Goal: Share content: Share content

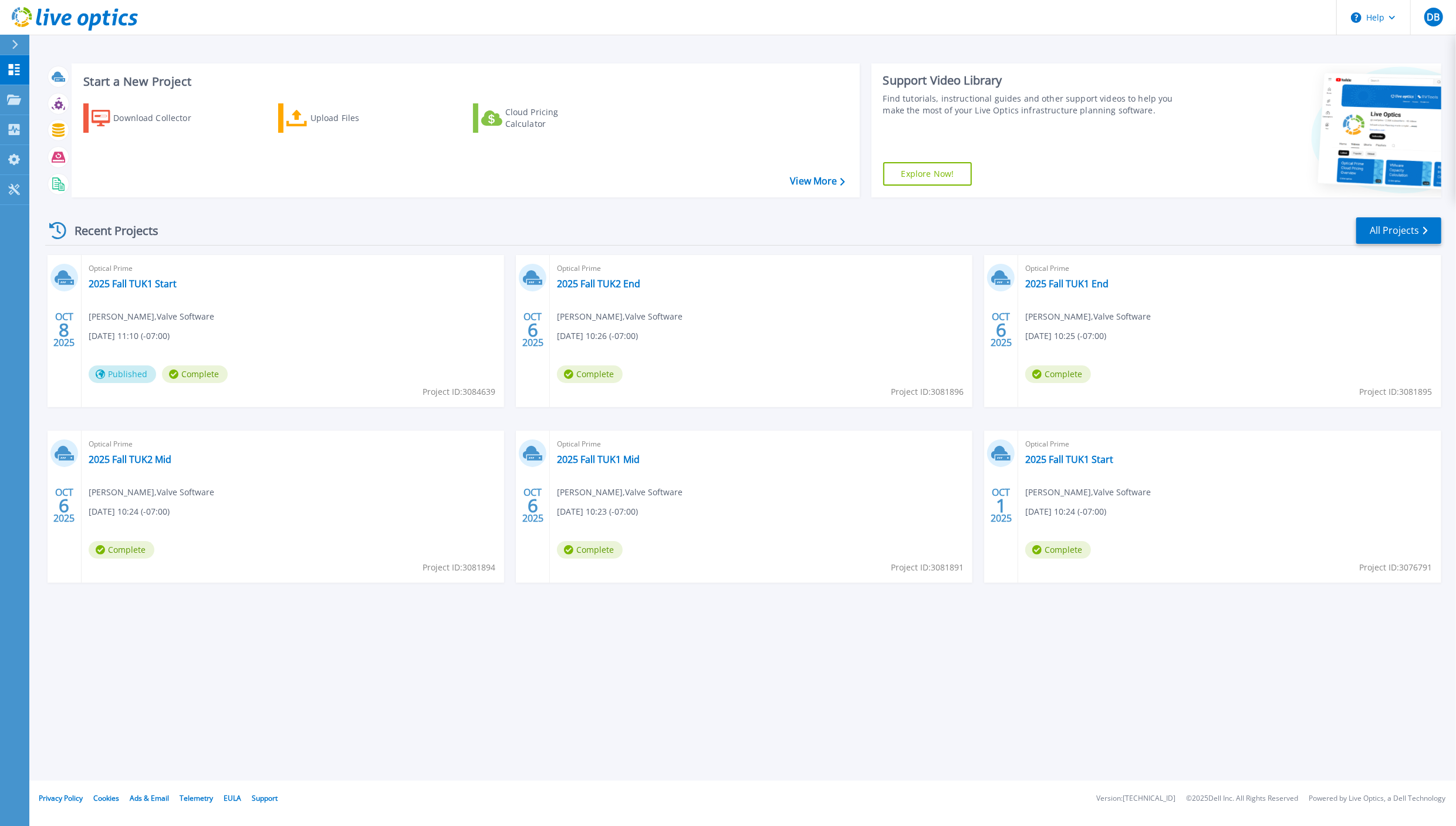
click at [6, 340] on div "Dashboard Dashboard Projects Projects Search Projects Upload SIOKIT & Files Opt…" at bounding box center [14, 441] width 29 height 772
click at [130, 285] on link "2025 Fall TUK1 Start" at bounding box center [132, 283] width 88 height 11
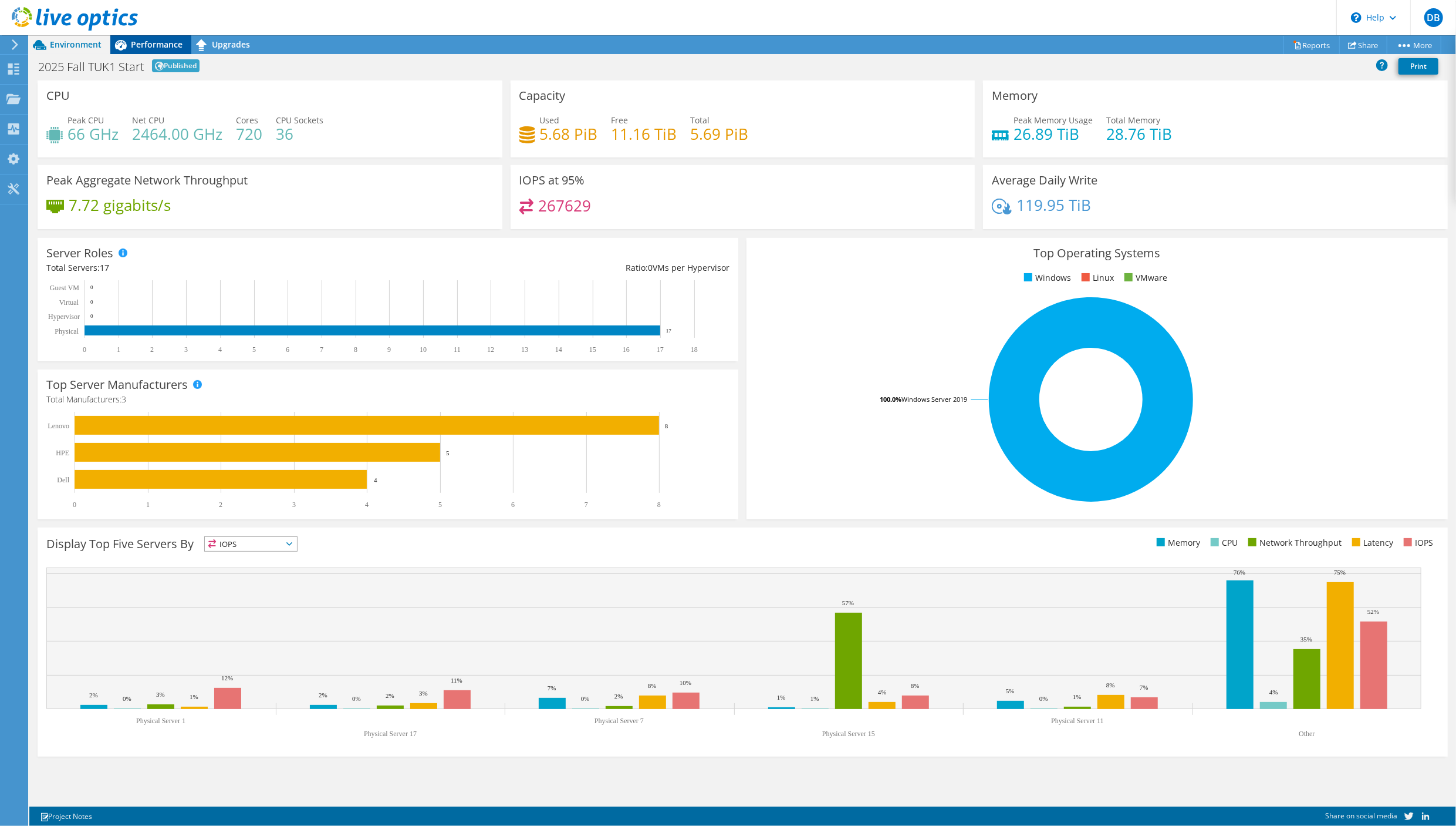
click at [155, 41] on span "Performance" at bounding box center [157, 44] width 52 height 11
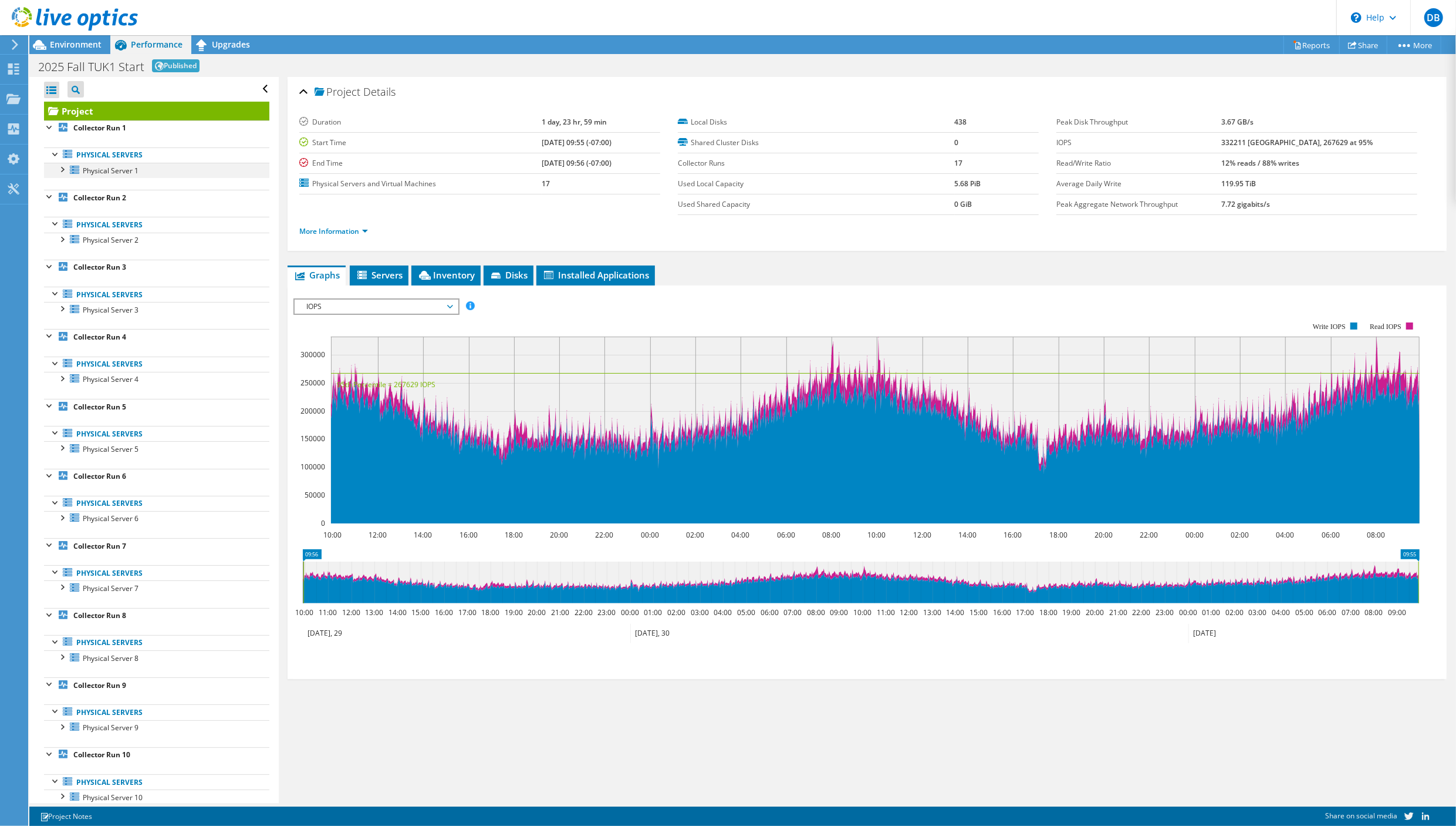
click at [65, 164] on div at bounding box center [61, 168] width 11 height 11
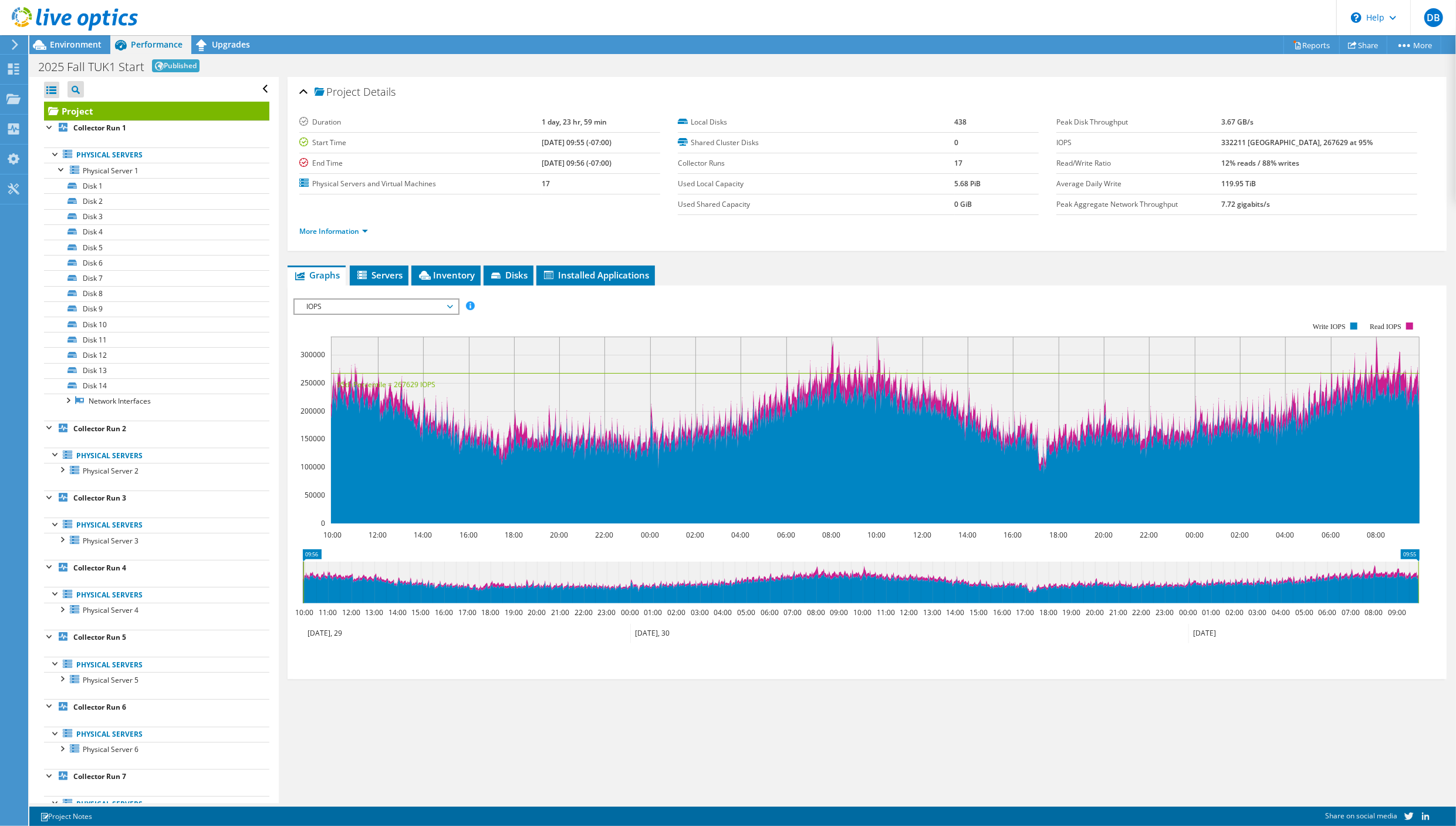
click at [409, 303] on span "IOPS" at bounding box center [375, 306] width 151 height 14
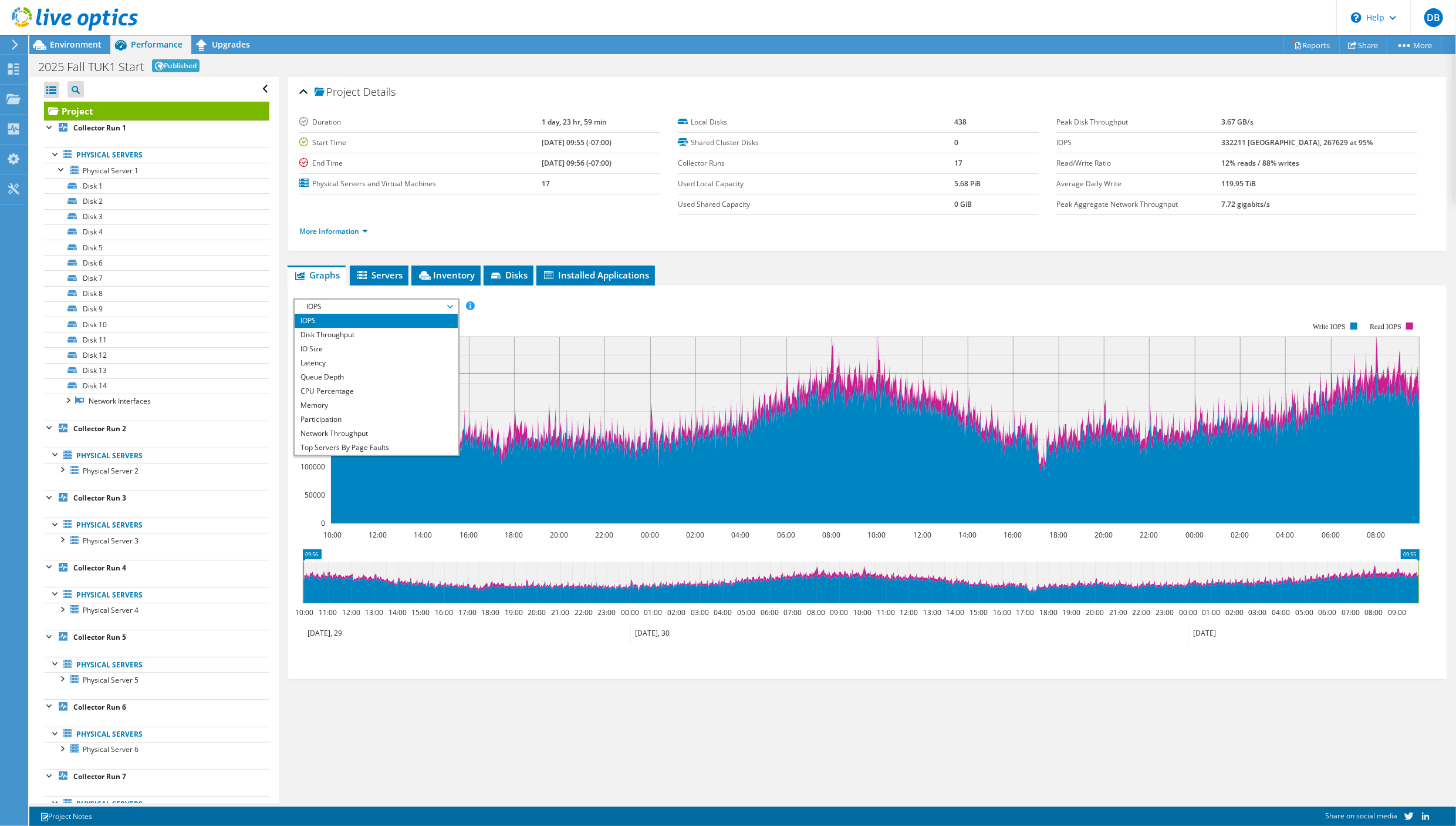
click at [607, 775] on div "Project Details Duration 1 day, 23 hr, 59 min Start Time 09/29/2025, 09:55 (-07…" at bounding box center [867, 440] width 1177 height 726
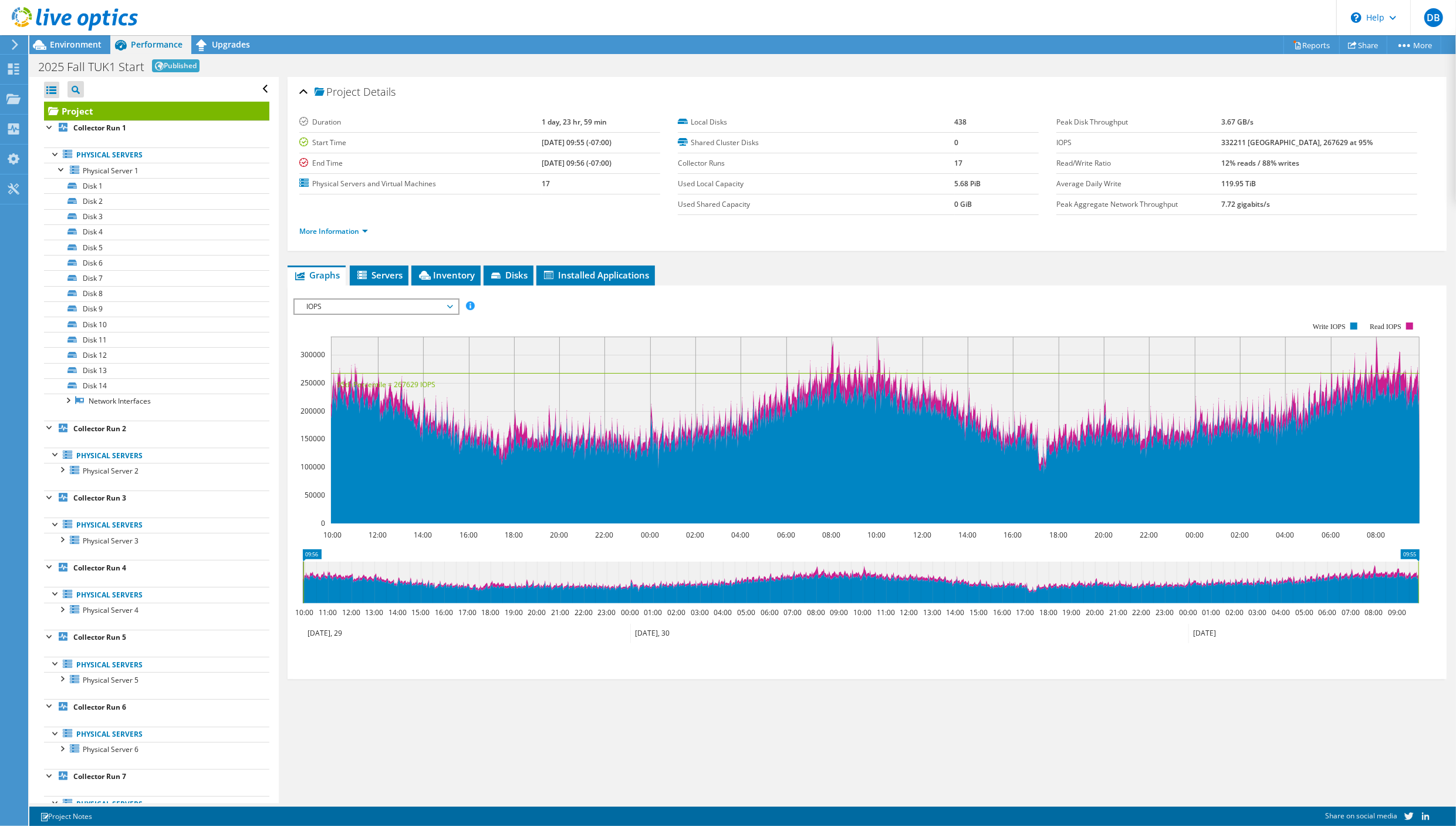
click at [451, 306] on span "IOPS" at bounding box center [375, 306] width 151 height 14
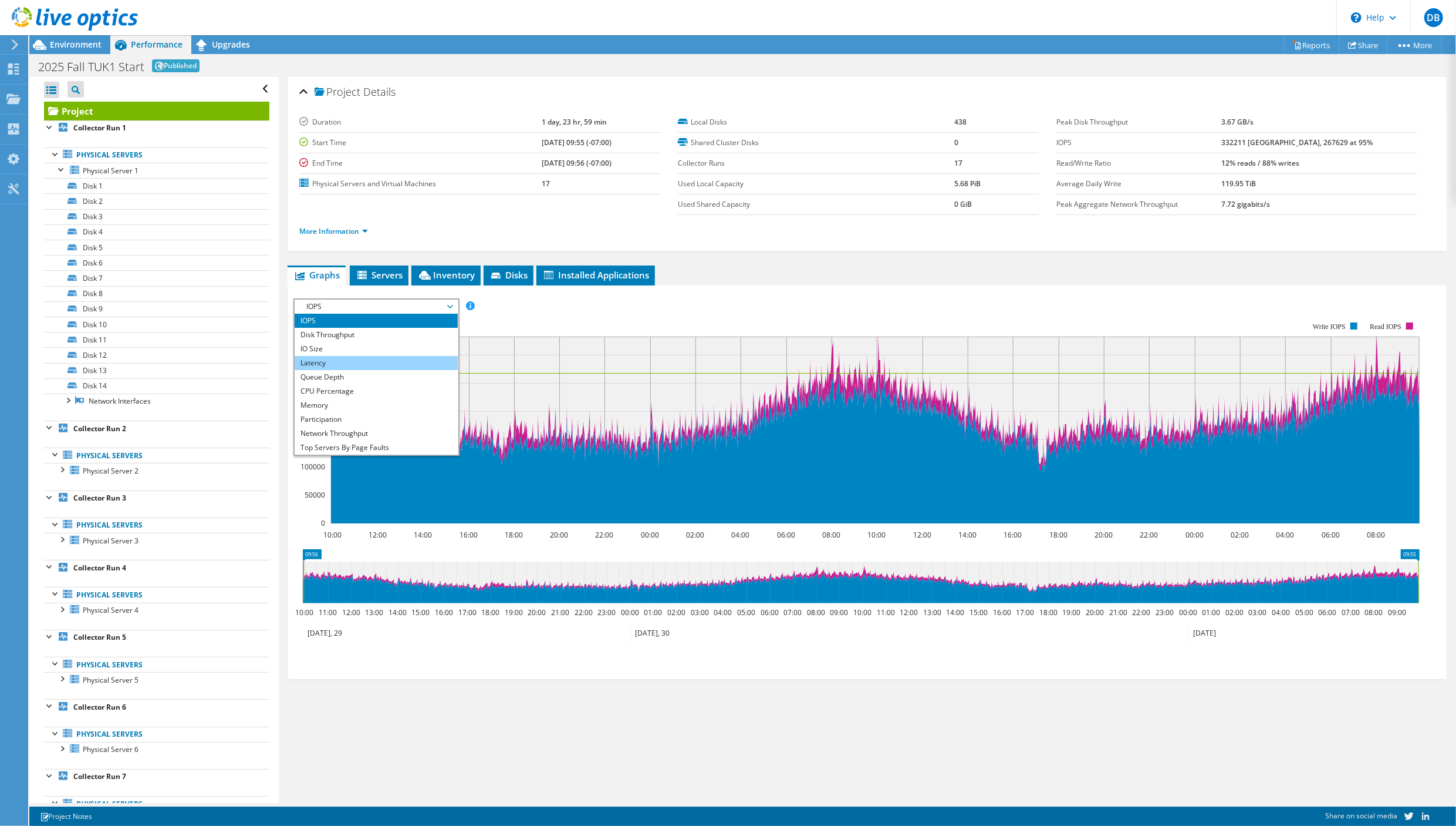
click at [396, 367] on li "Latency" at bounding box center [376, 363] width 163 height 14
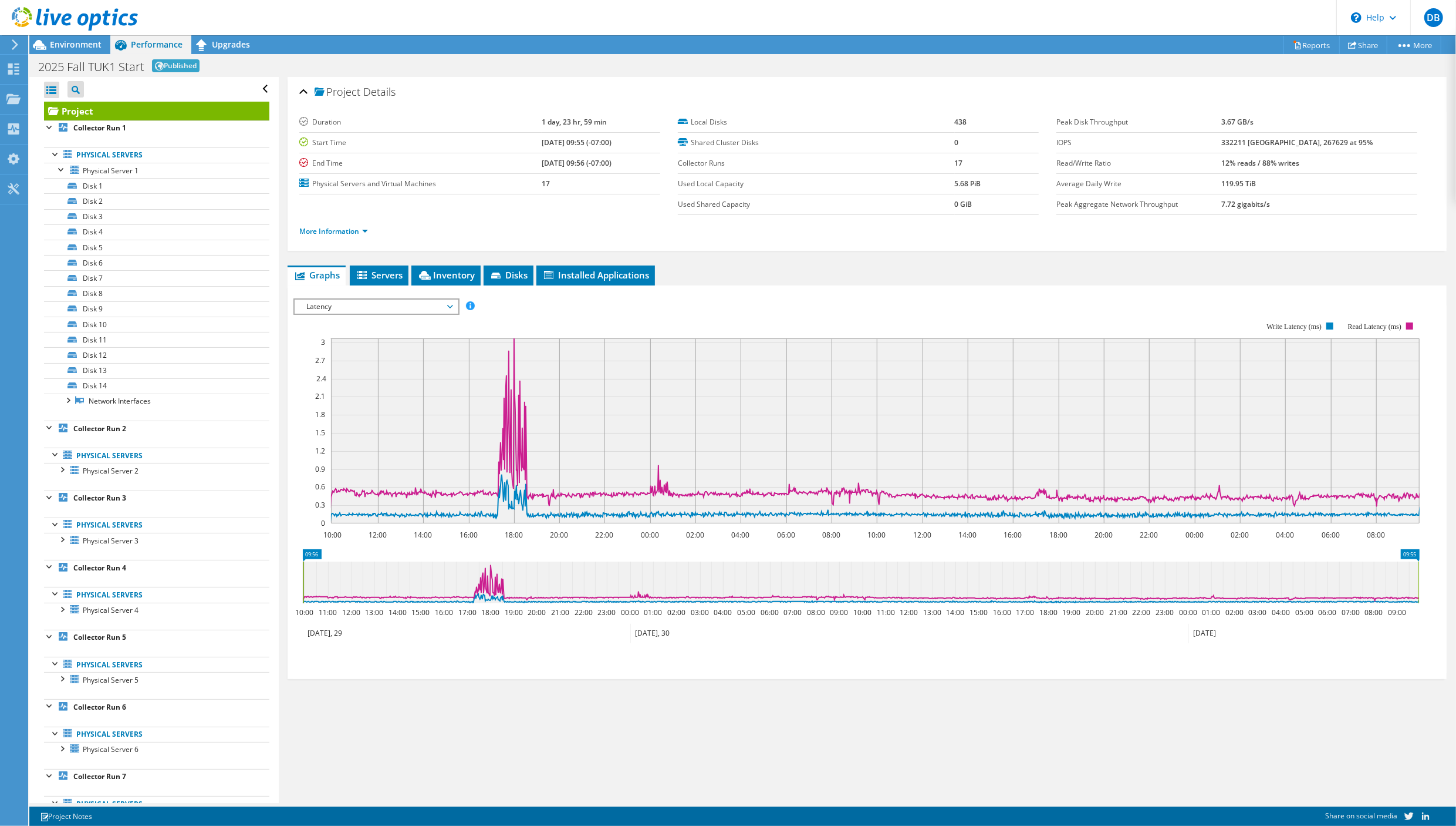
click at [449, 304] on span "Latency" at bounding box center [375, 306] width 151 height 14
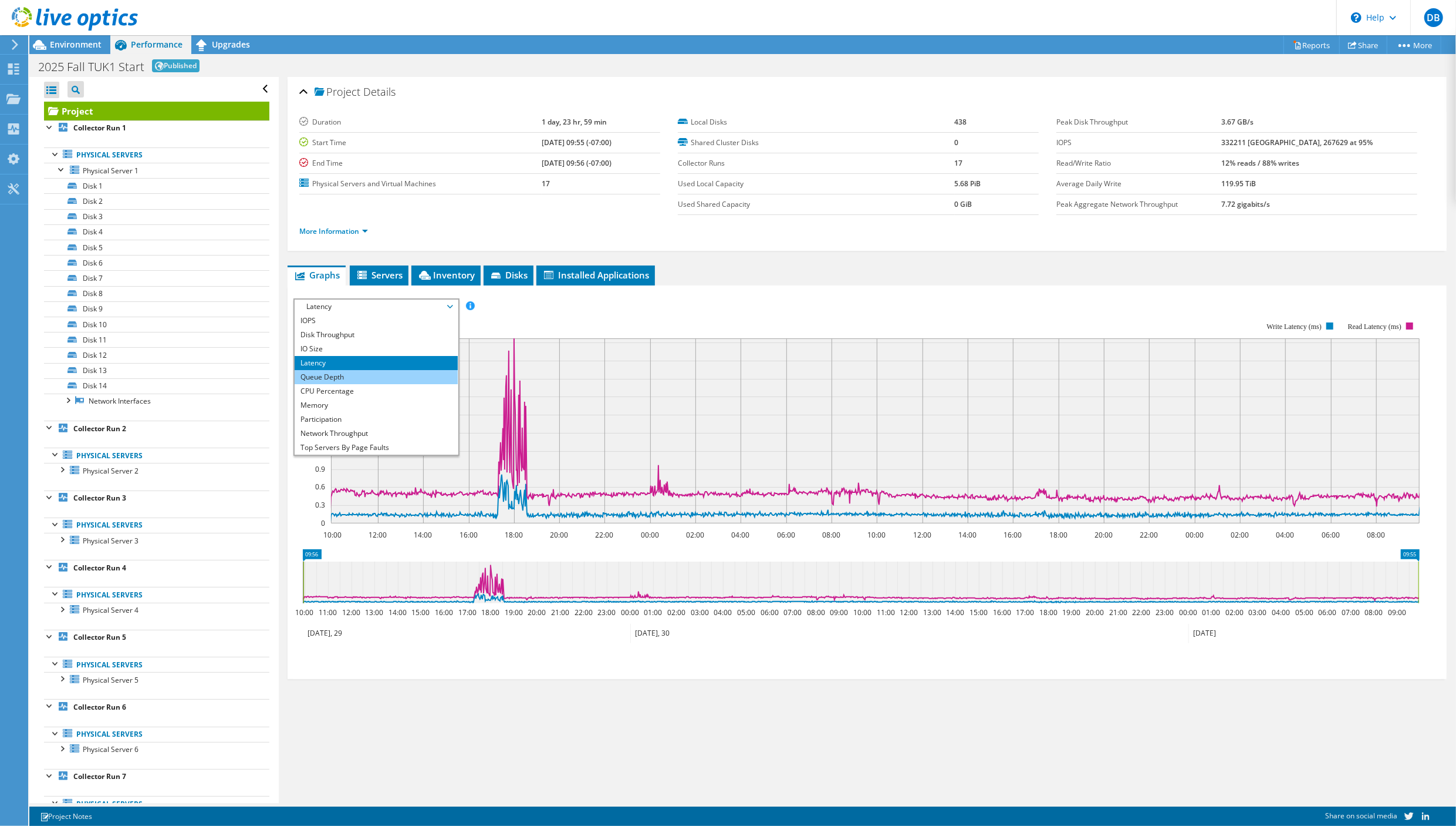
click at [376, 377] on li "Queue Depth" at bounding box center [376, 377] width 163 height 14
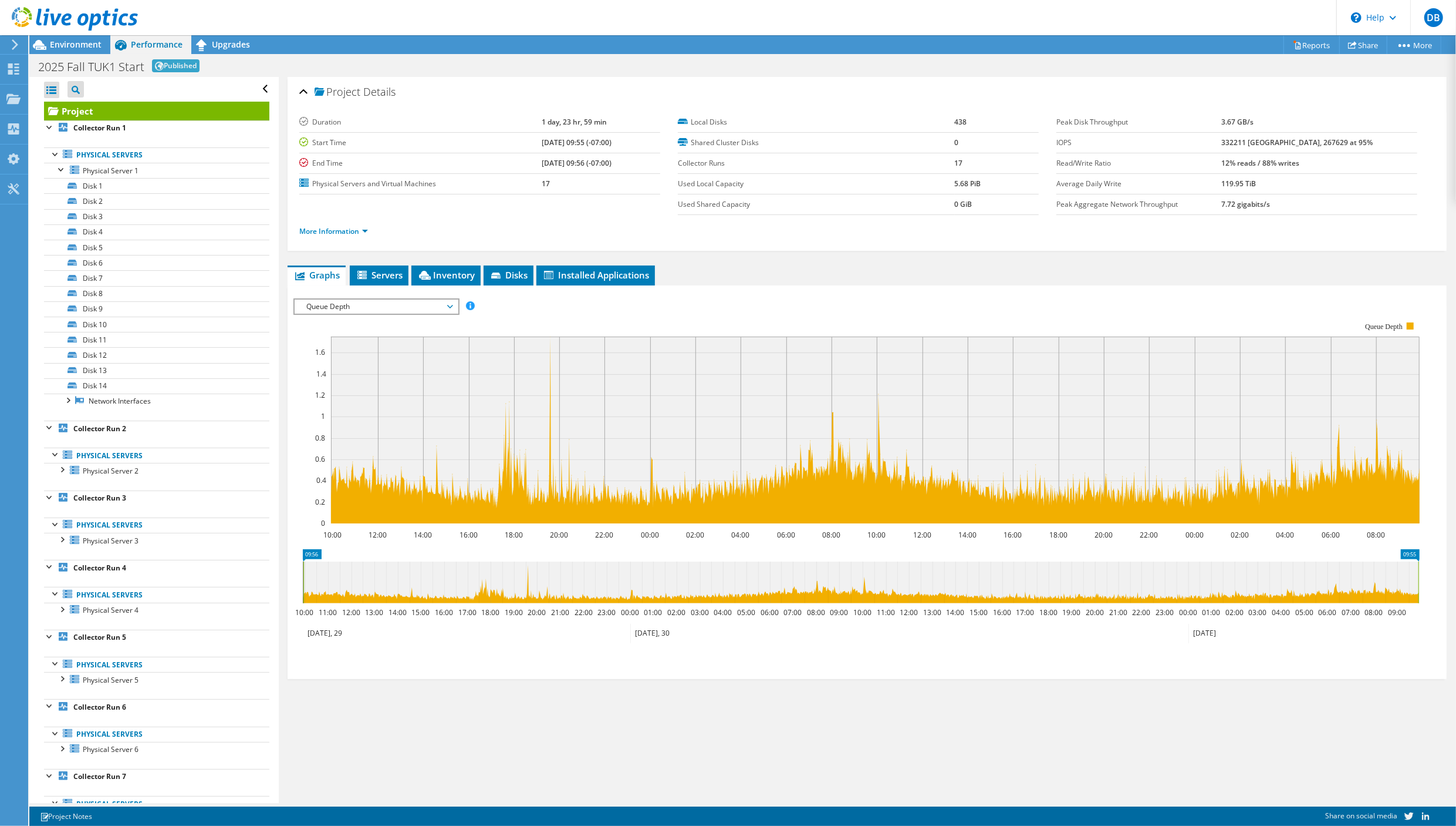
click at [448, 302] on span "Queue Depth" at bounding box center [375, 306] width 151 height 14
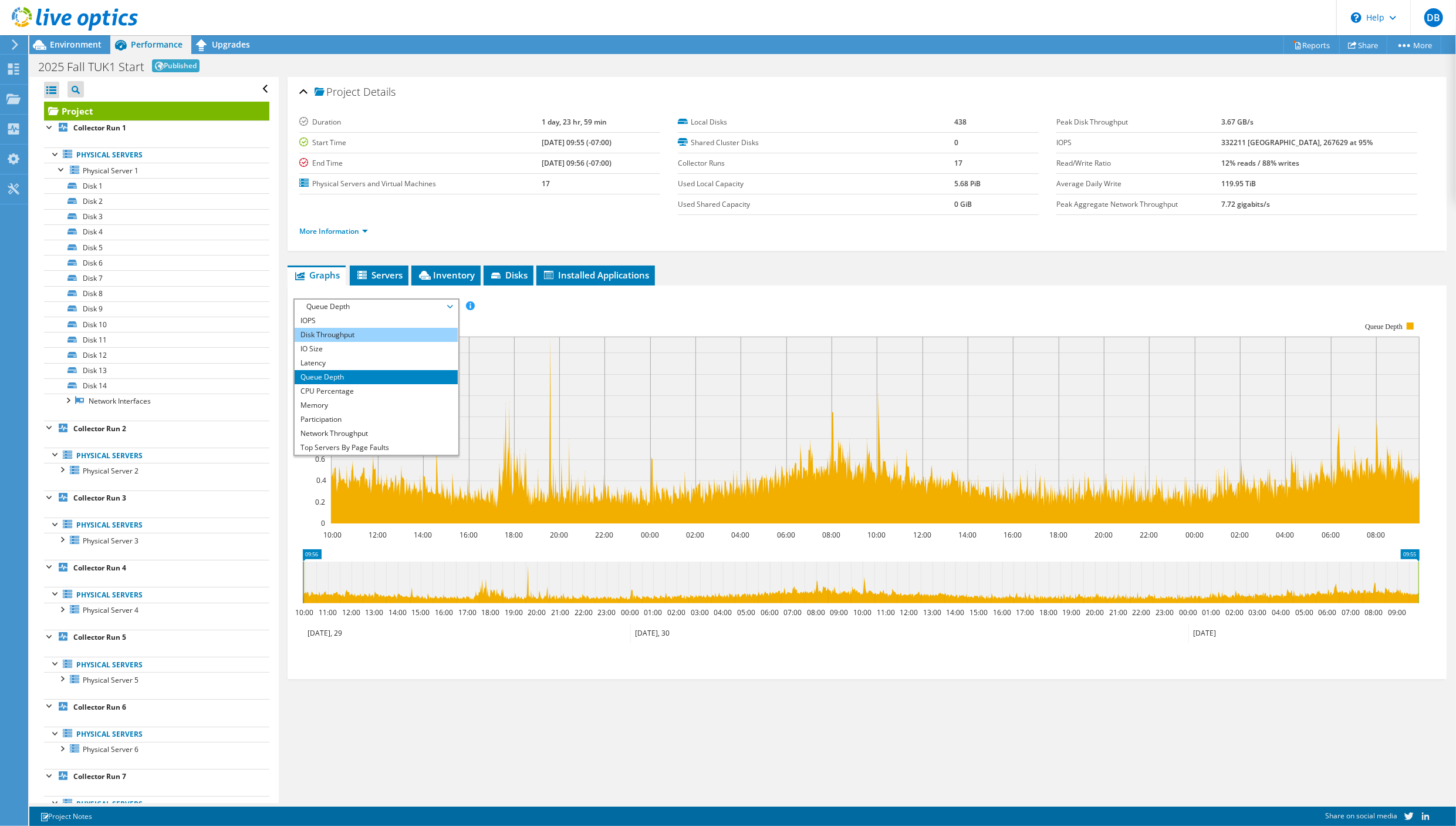
click at [327, 330] on li "Disk Throughput" at bounding box center [376, 334] width 163 height 14
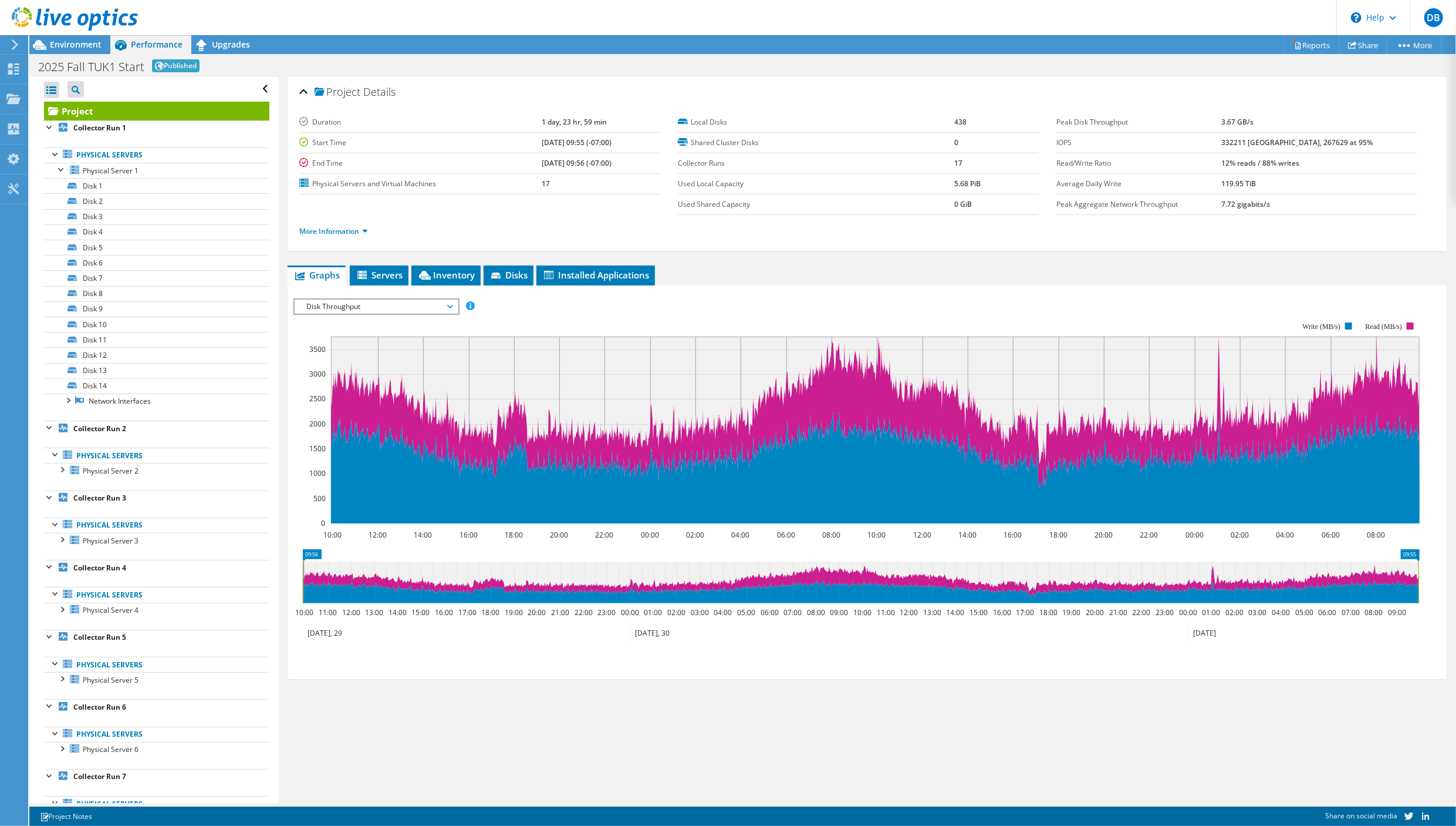
click at [876, 341] on rect at bounding box center [875, 430] width 1089 height 187
click at [124, 174] on span "Physical Server 1" at bounding box center [111, 170] width 56 height 10
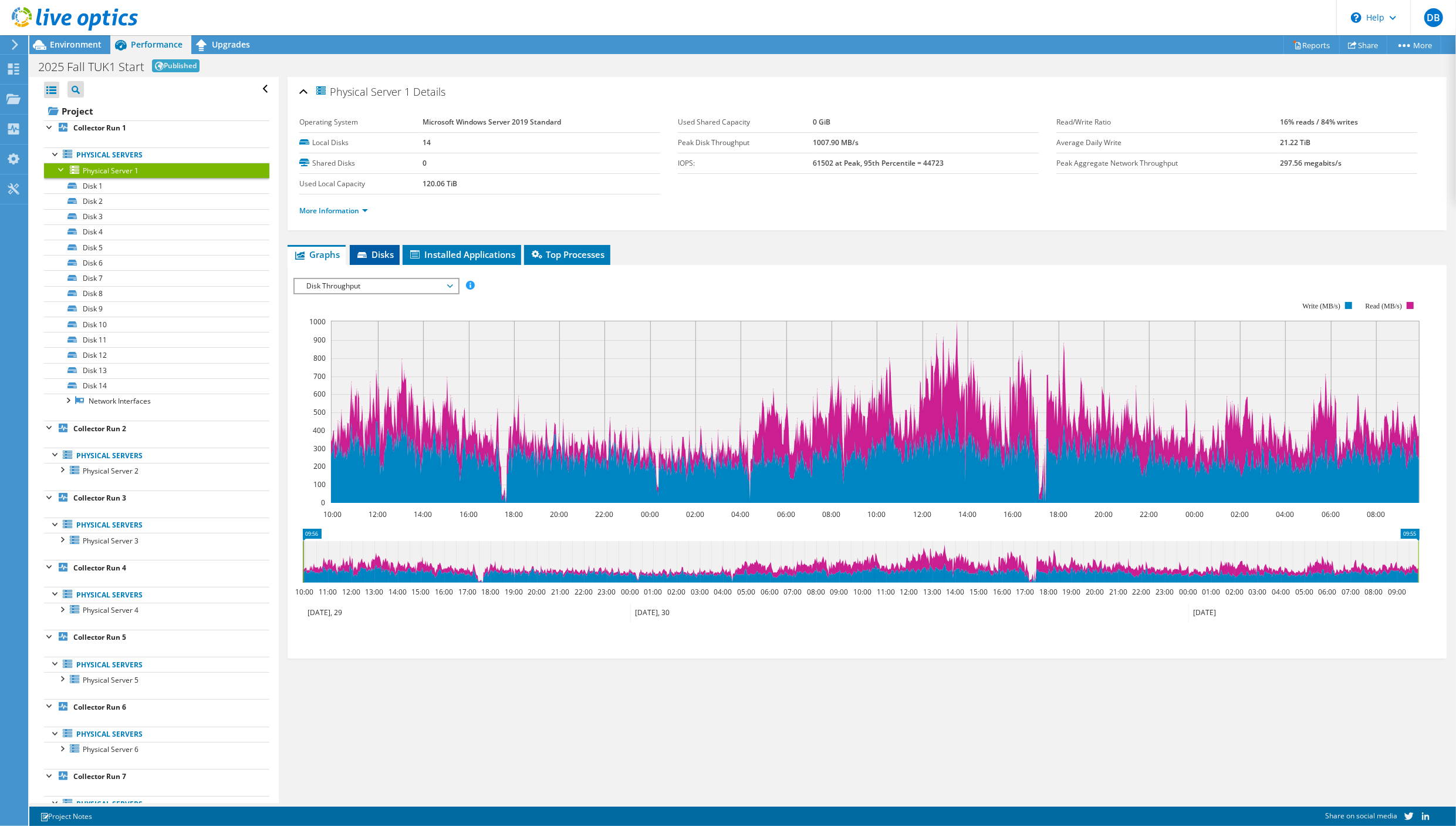
click at [369, 252] on icon at bounding box center [363, 255] width 11 height 7
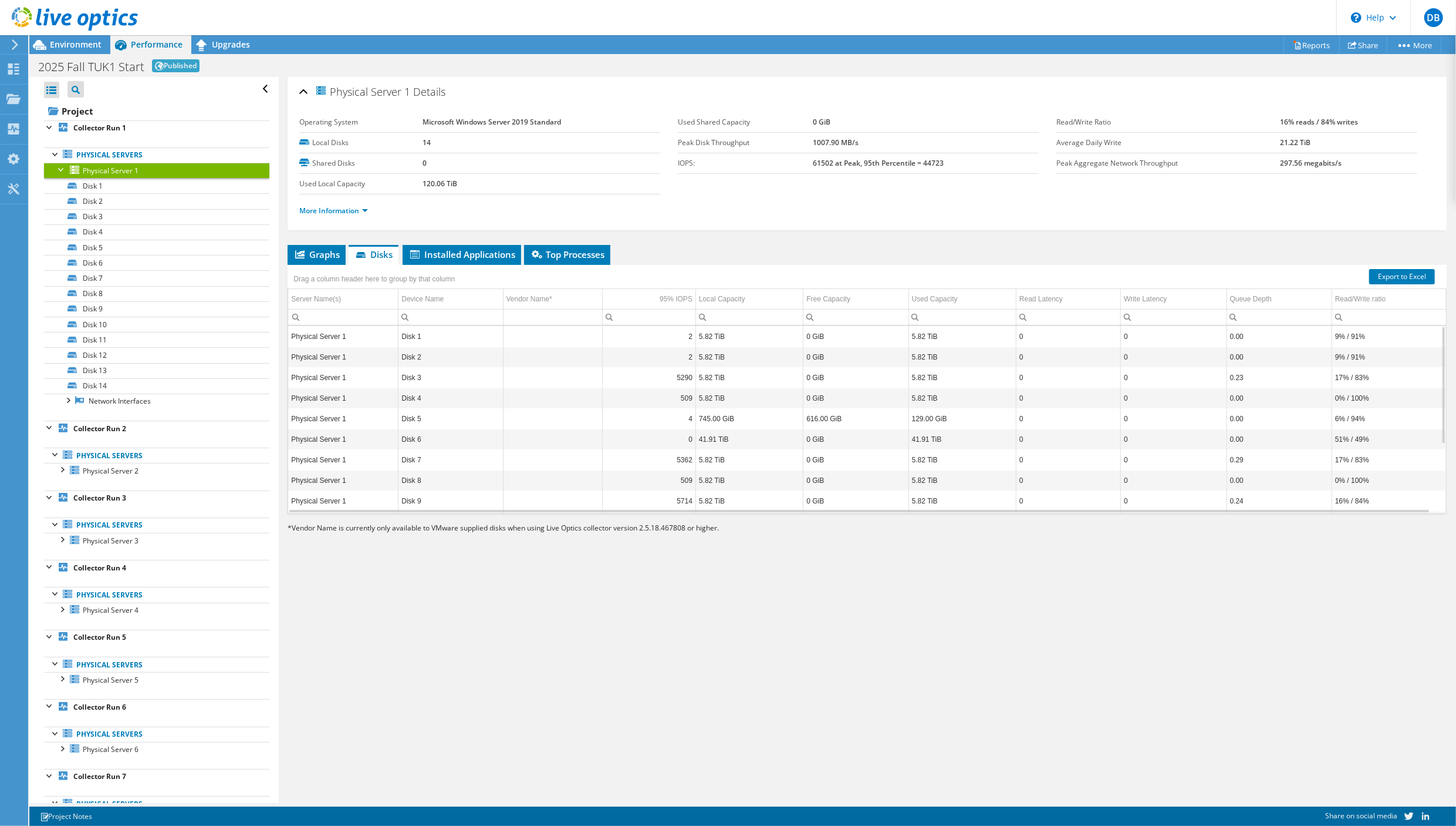
click at [445, 418] on td "Disk 5" at bounding box center [450, 418] width 105 height 20
click at [695, 788] on div "Physical Server 1 Details Operating System Microsoft Windows Server 2019 Standa…" at bounding box center [867, 440] width 1177 height 726
click at [481, 773] on div "Physical Server 1 Details Operating System Microsoft Windows Server 2019 Standa…" at bounding box center [867, 440] width 1177 height 726
click at [844, 769] on div "Physical Server 1 Details Operating System Microsoft Windows Server 2019 Standa…" at bounding box center [867, 440] width 1177 height 726
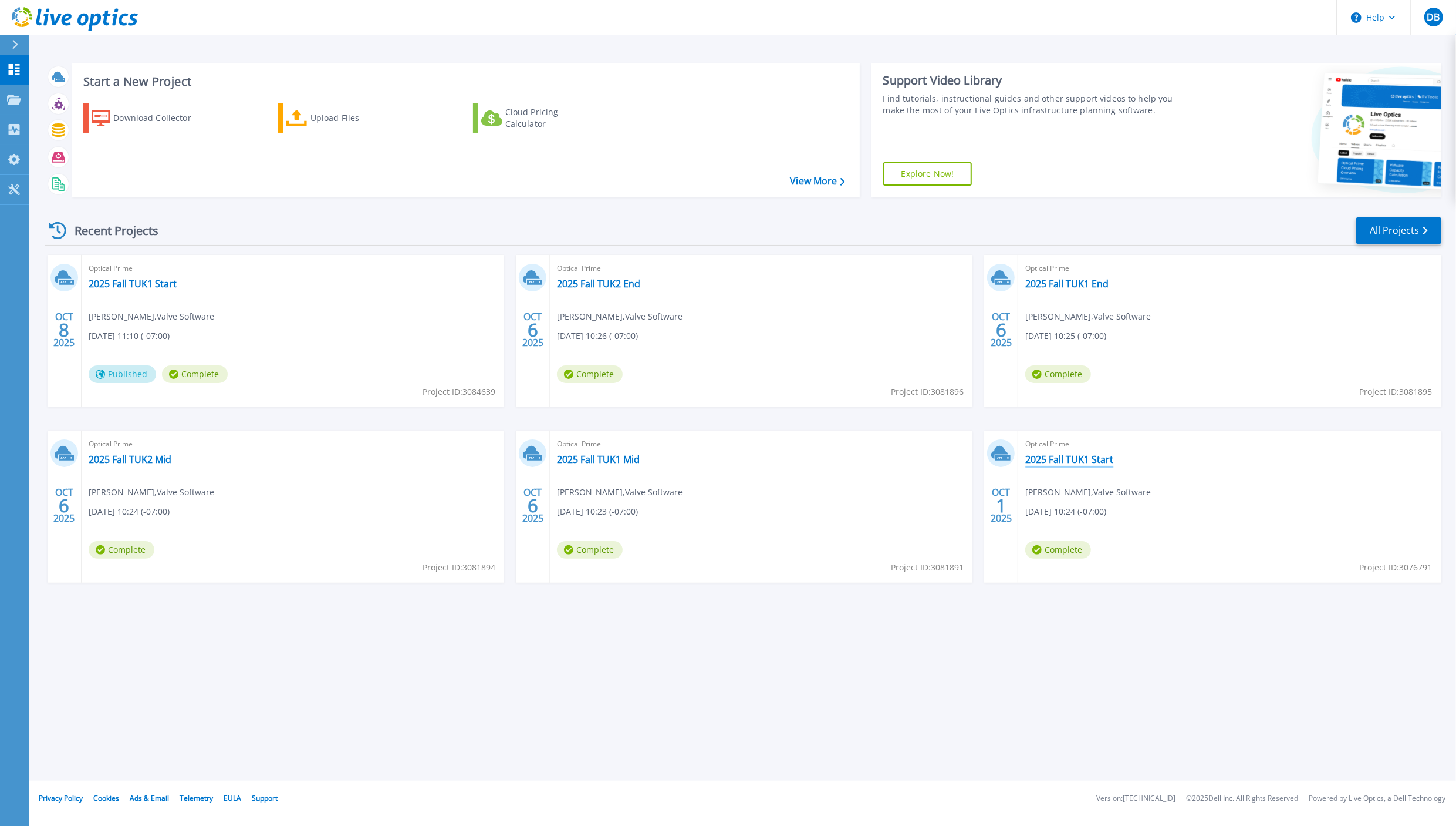
click at [1054, 463] on link "2025 Fall TUK1 Start" at bounding box center [1069, 459] width 88 height 11
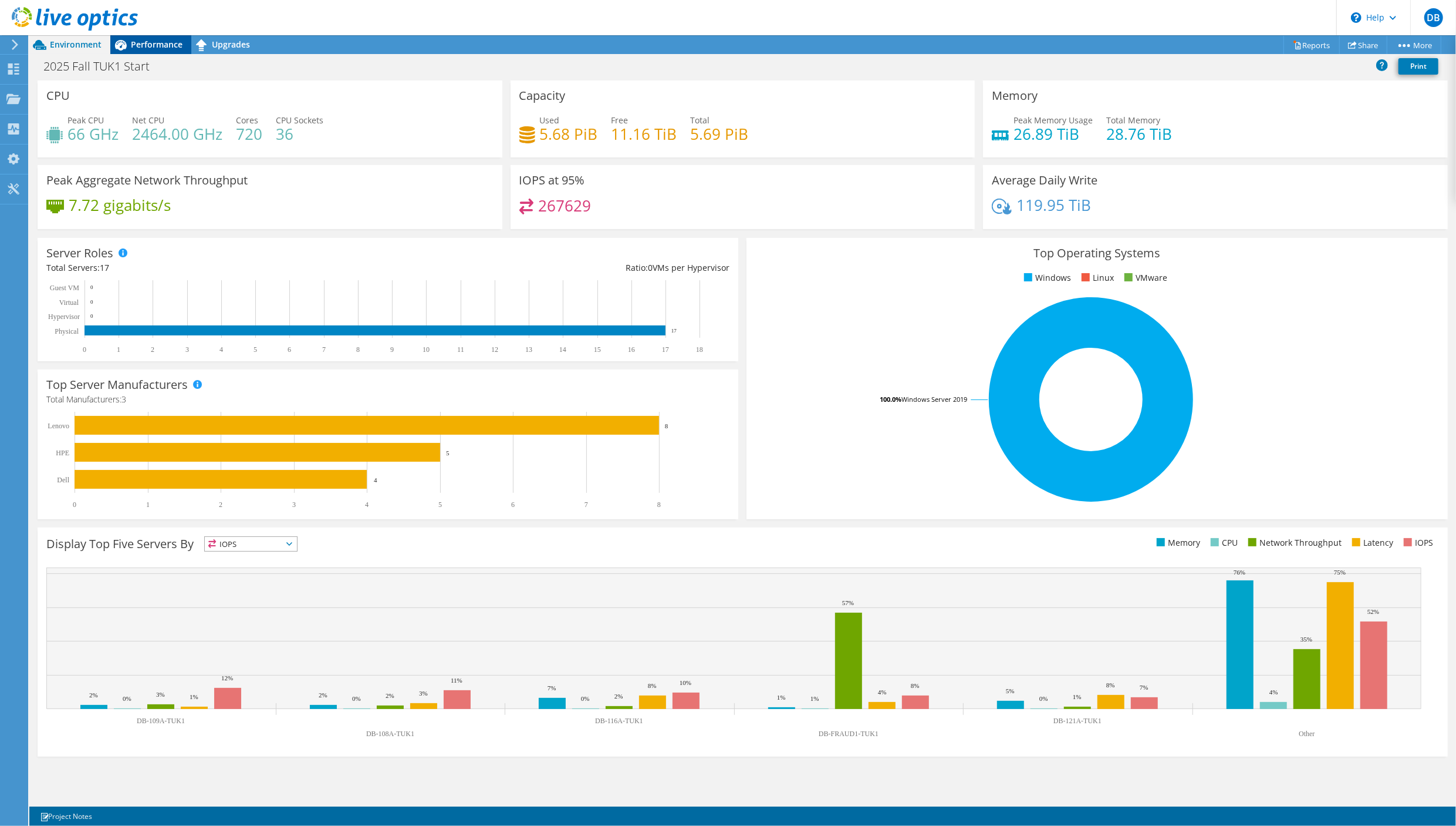
click at [160, 41] on span "Performance" at bounding box center [157, 44] width 52 height 11
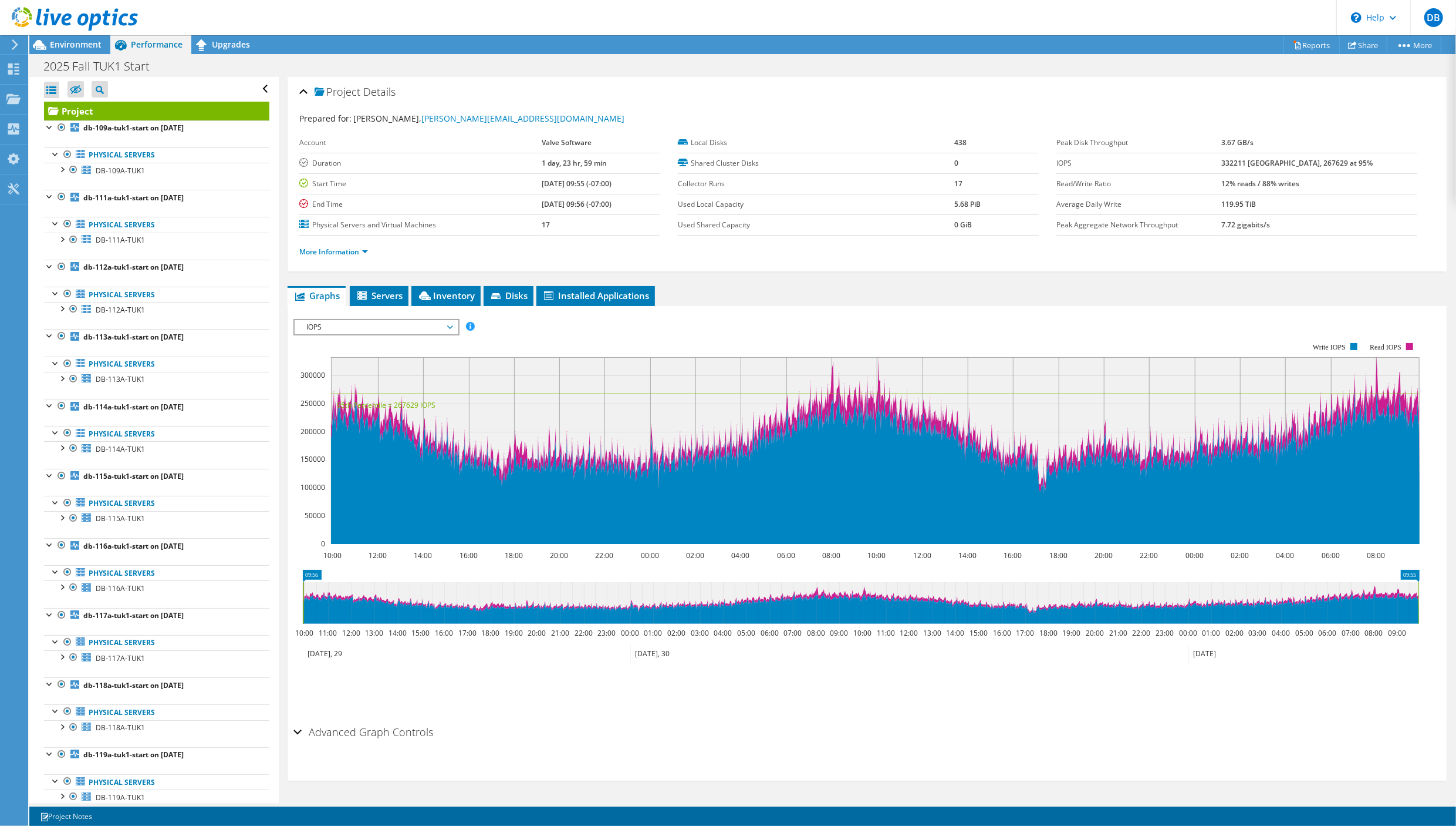
click at [61, 169] on div at bounding box center [61, 168] width 11 height 11
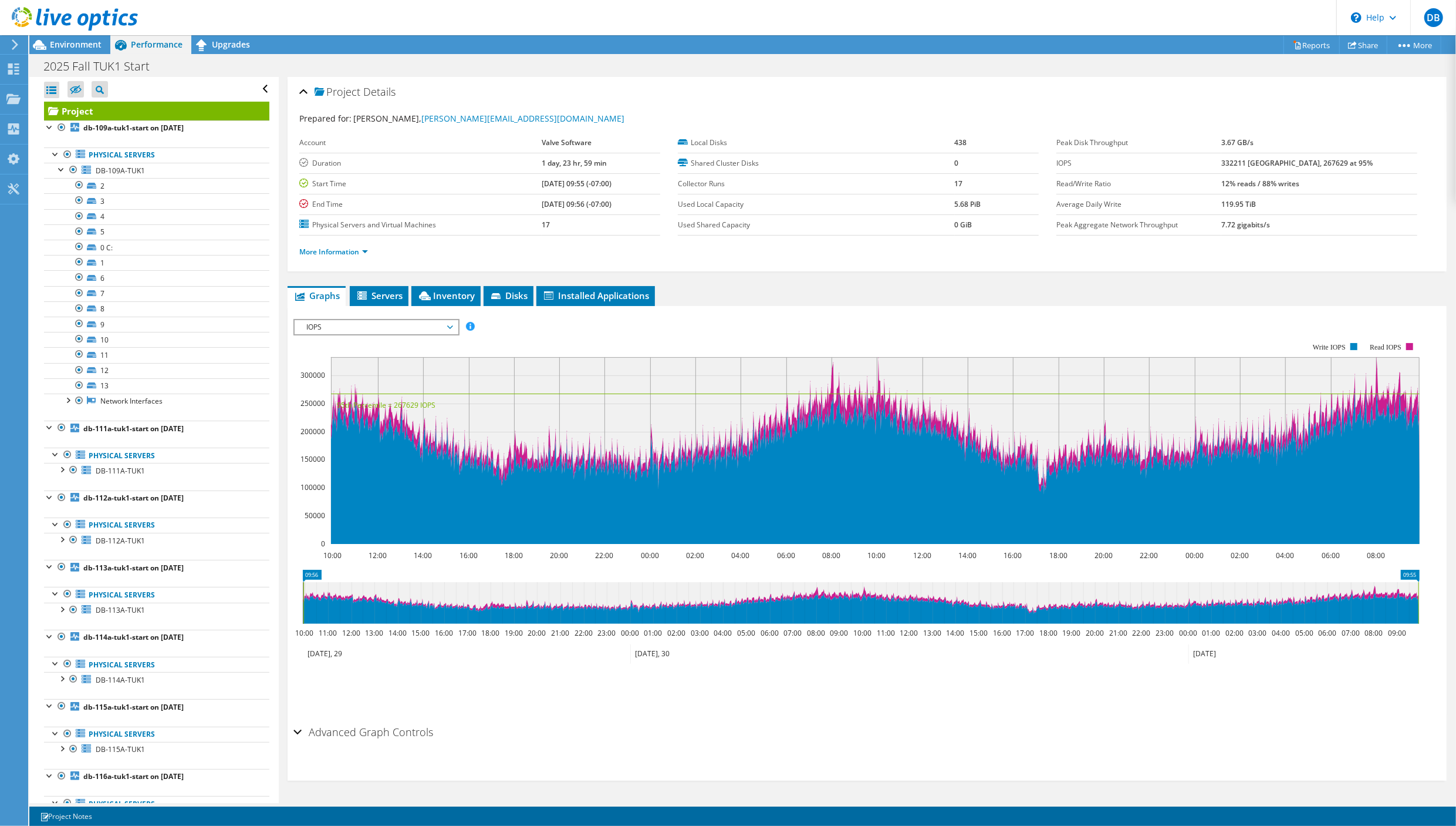
click at [132, 183] on link "2" at bounding box center [157, 185] width 225 height 16
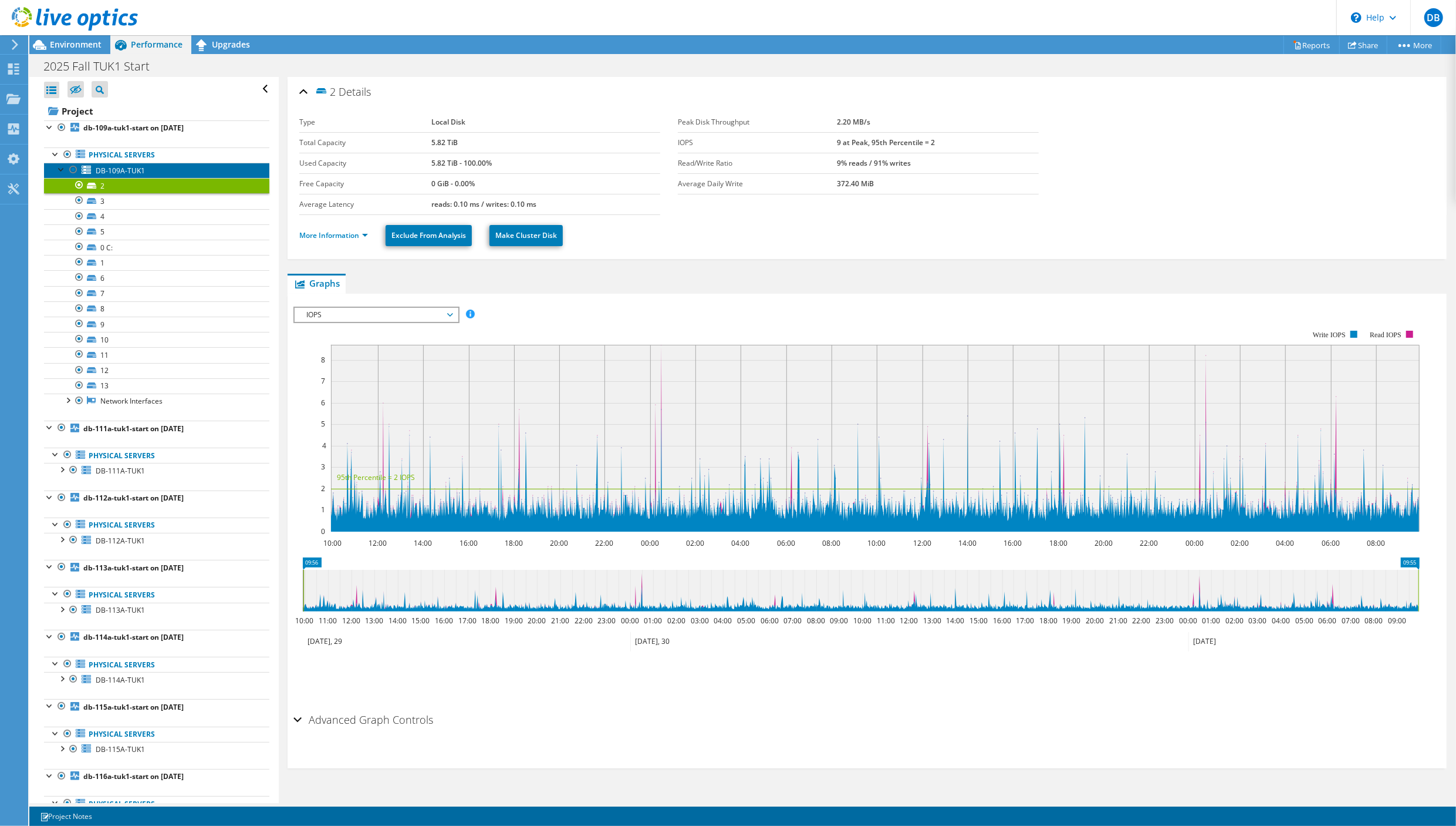
click at [100, 167] on span "DB-109A-TUK1" at bounding box center [120, 170] width 49 height 10
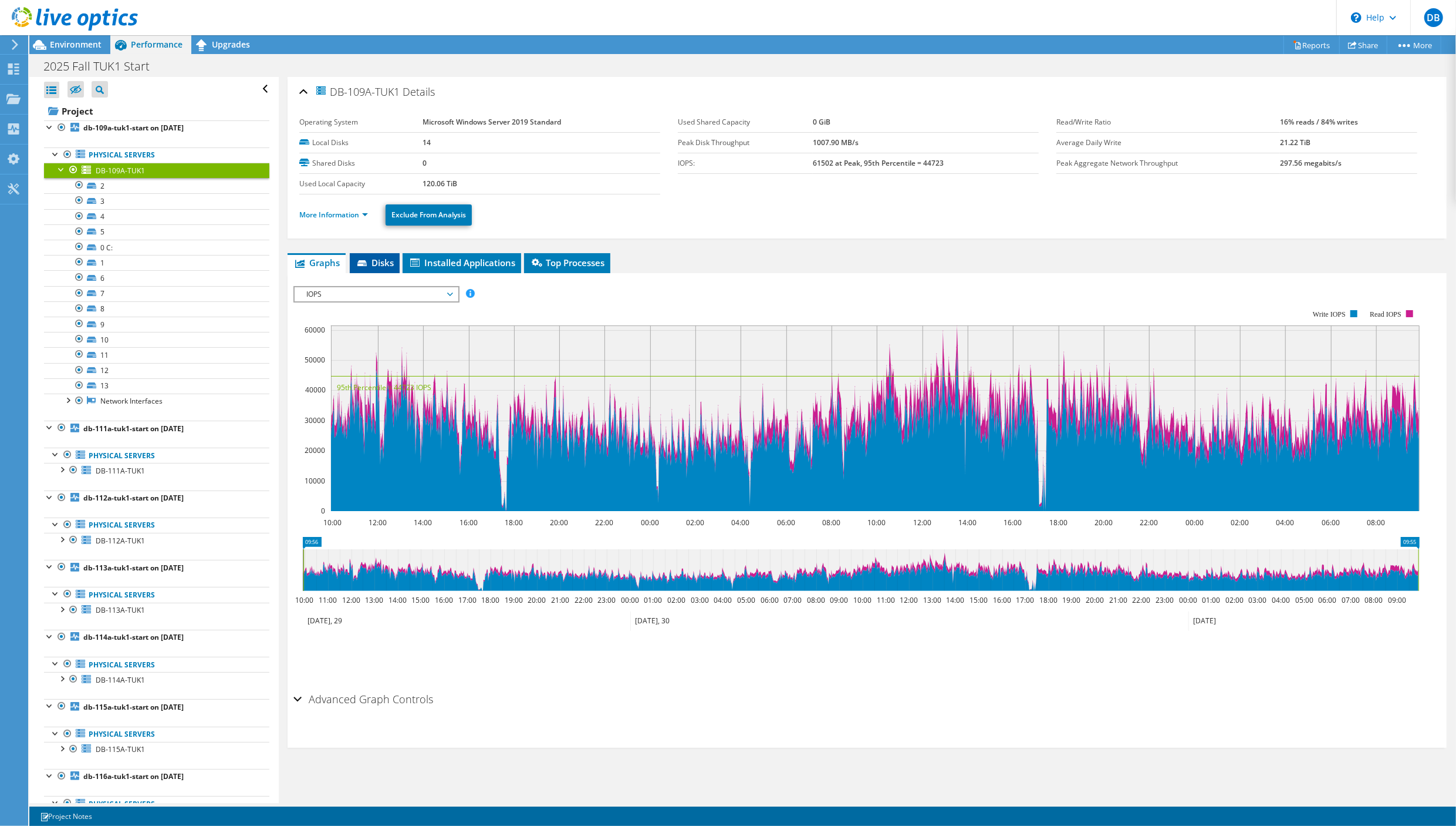
click at [369, 262] on icon at bounding box center [363, 263] width 11 height 7
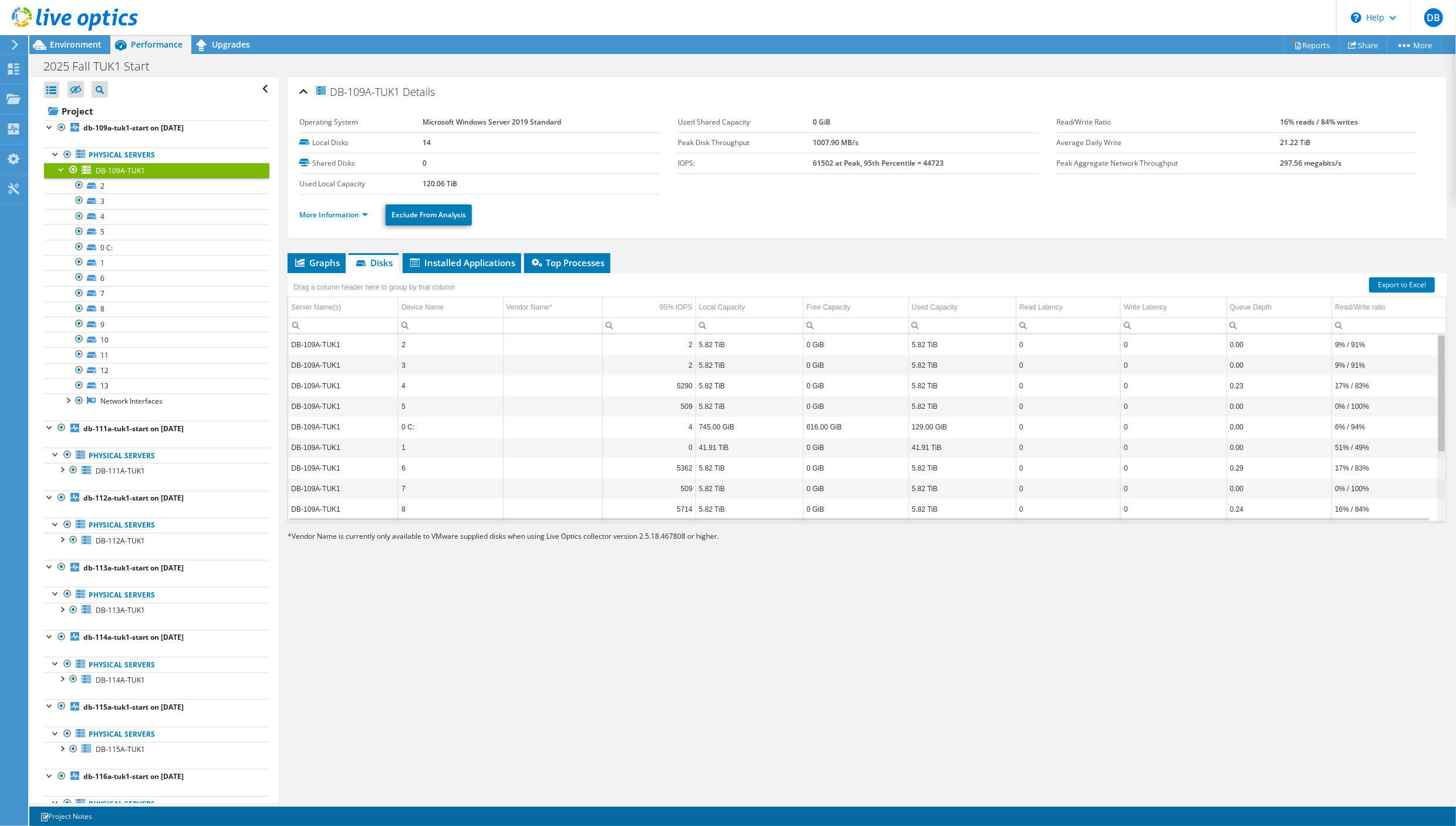
drag, startPoint x: 1430, startPoint y: 376, endPoint x: 1437, endPoint y: 361, distance: 16.6
click at [1437, 361] on body "DB End User [PERSON_NAME] [PERSON_NAME][EMAIL_ADDRESS][DOMAIN_NAME] Valve Softw…" at bounding box center [728, 413] width 1456 height 826
click at [1188, 681] on div "DB-109A-TUK1 Details Operating System Microsoft Windows Server 2019 Standard Lo…" at bounding box center [867, 440] width 1177 height 726
click at [1374, 285] on link "Export to Excel" at bounding box center [1402, 284] width 65 height 16
click at [713, 64] on div "2025 Fall TUK1 Start Print" at bounding box center [743, 66] width 1427 height 22
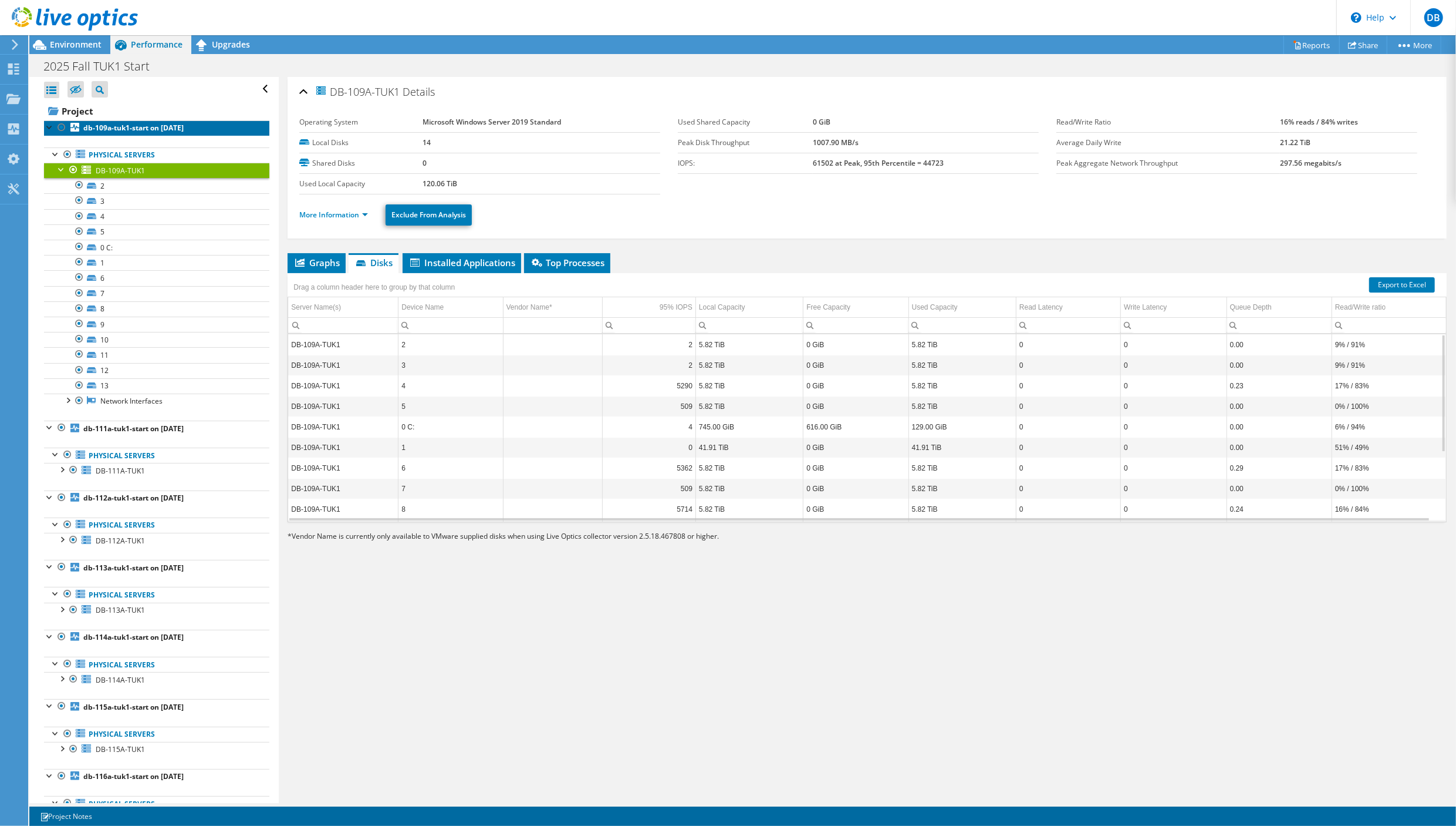
click at [109, 126] on b "db-109a-tuk1-start on [DATE]" at bounding box center [133, 128] width 101 height 10
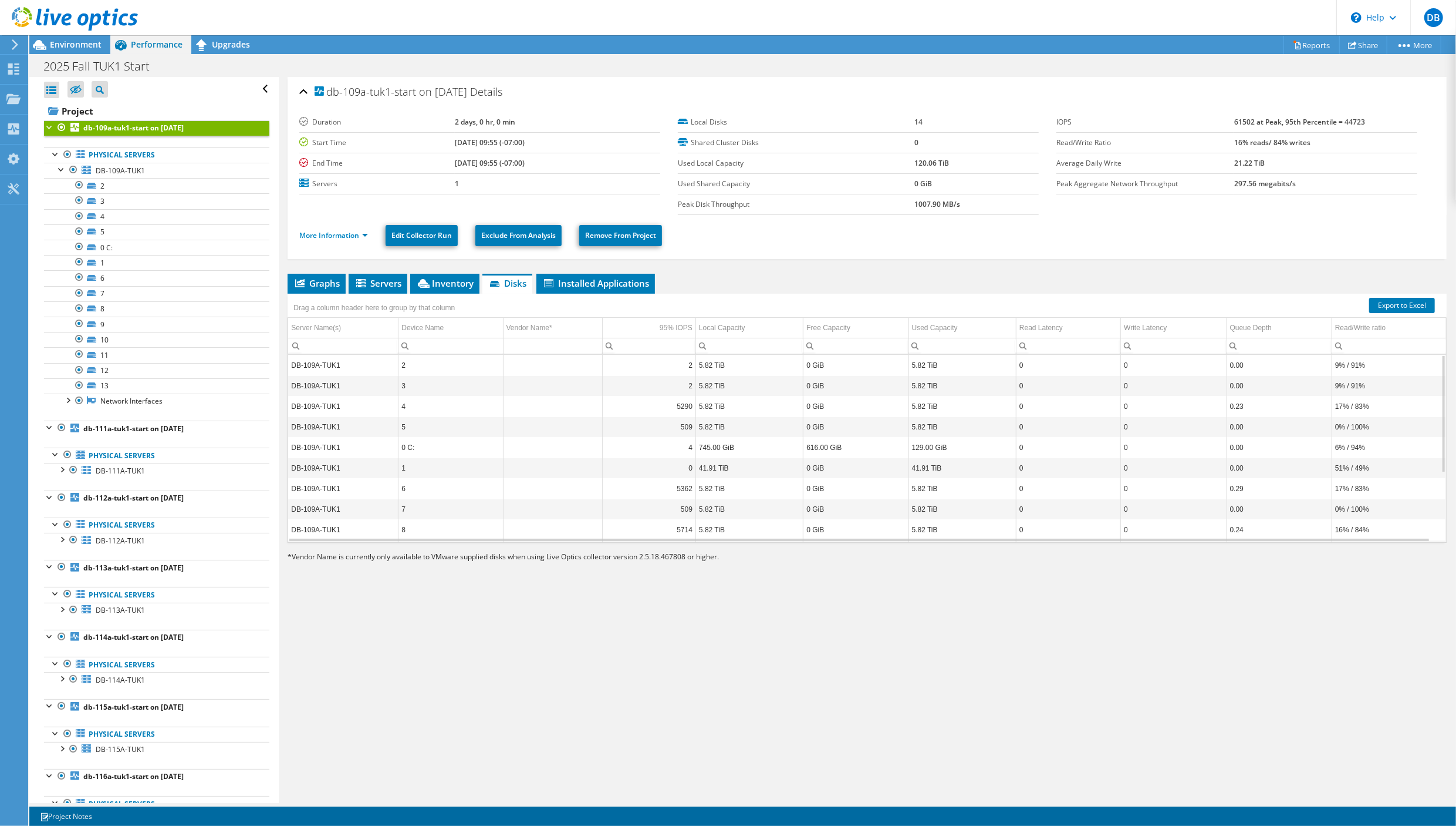
click at [50, 124] on div at bounding box center [49, 126] width 11 height 11
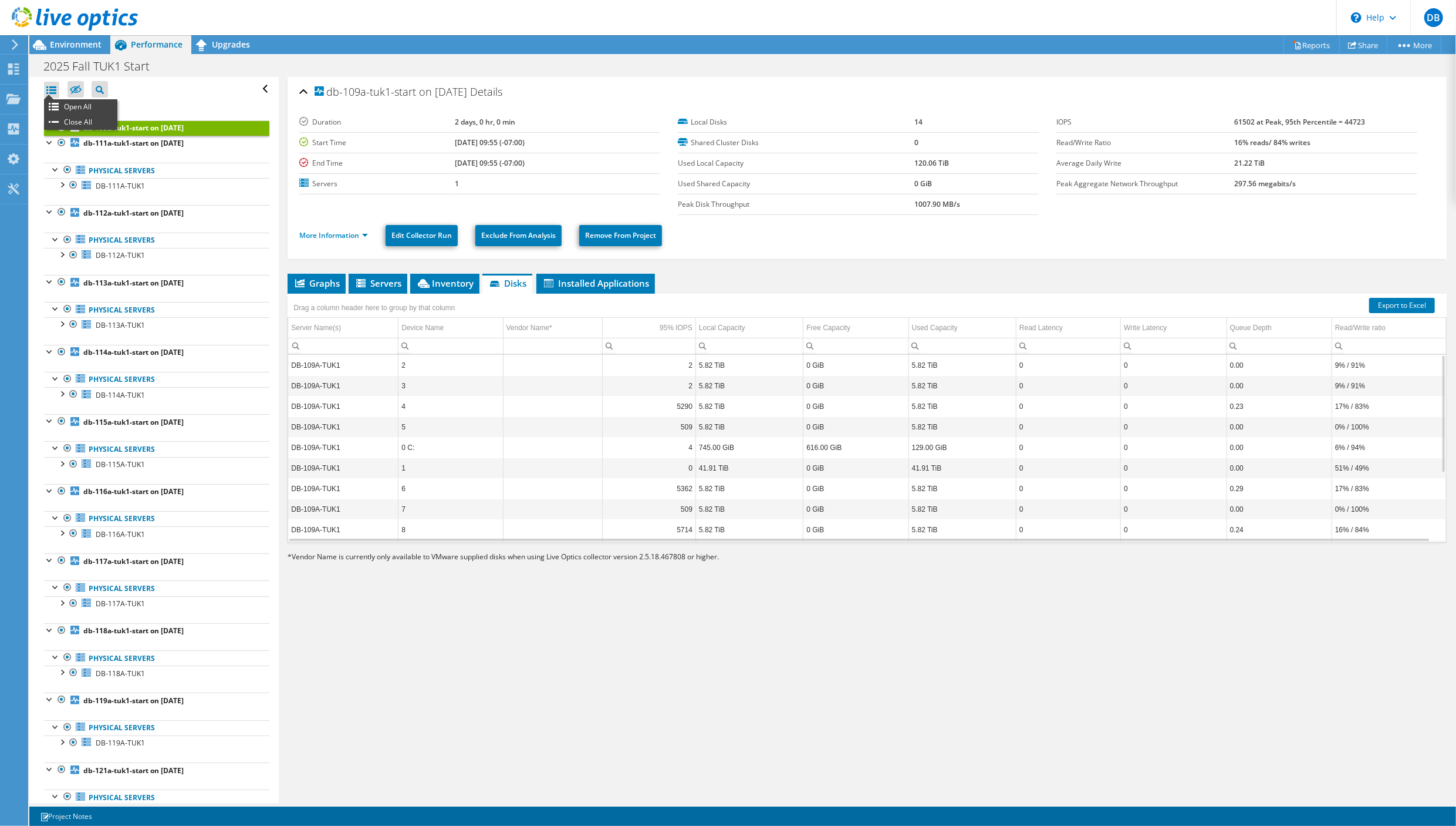
click at [53, 92] on div at bounding box center [51, 90] width 16 height 16
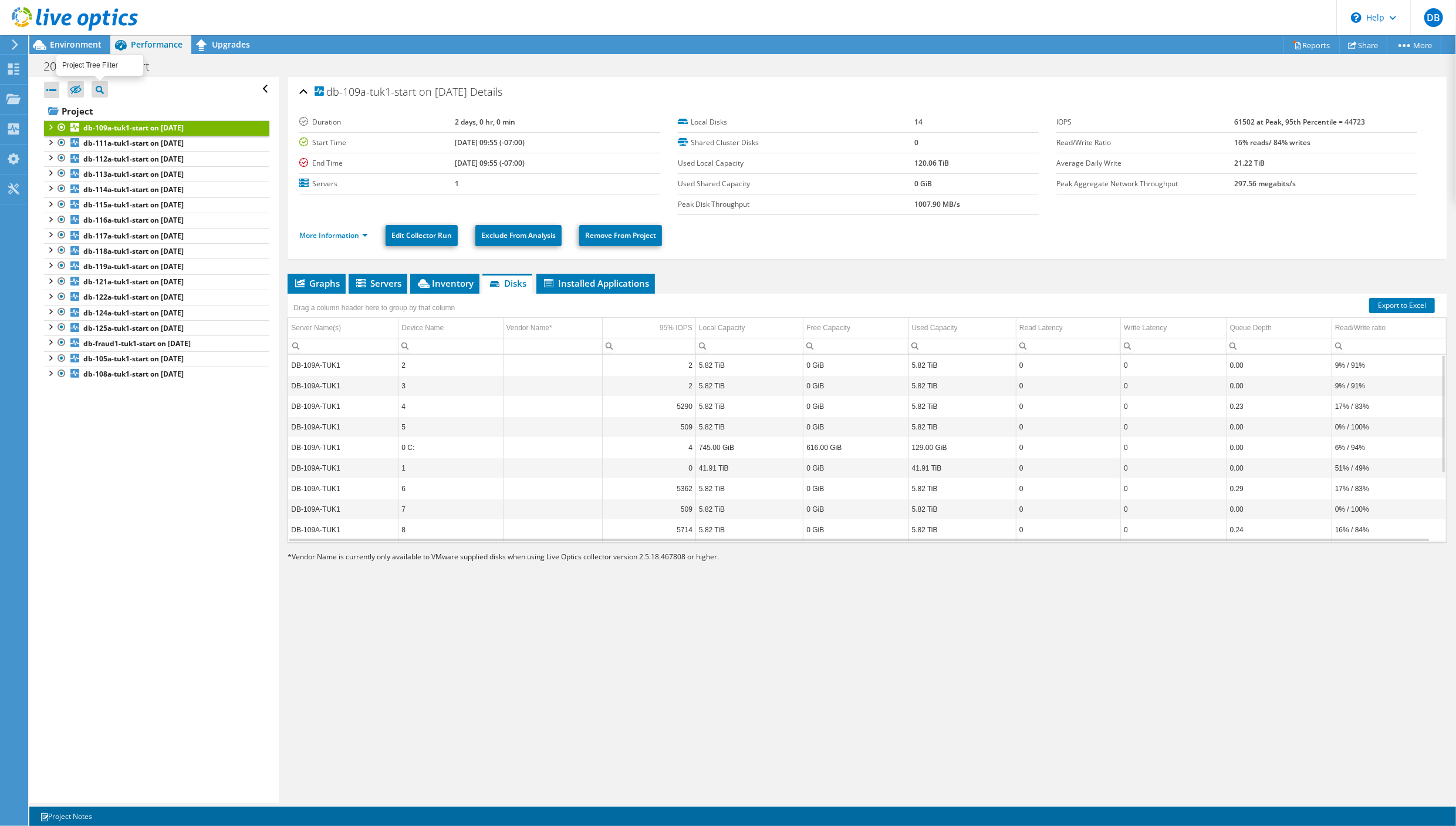
click at [97, 91] on icon at bounding box center [100, 90] width 8 height 8
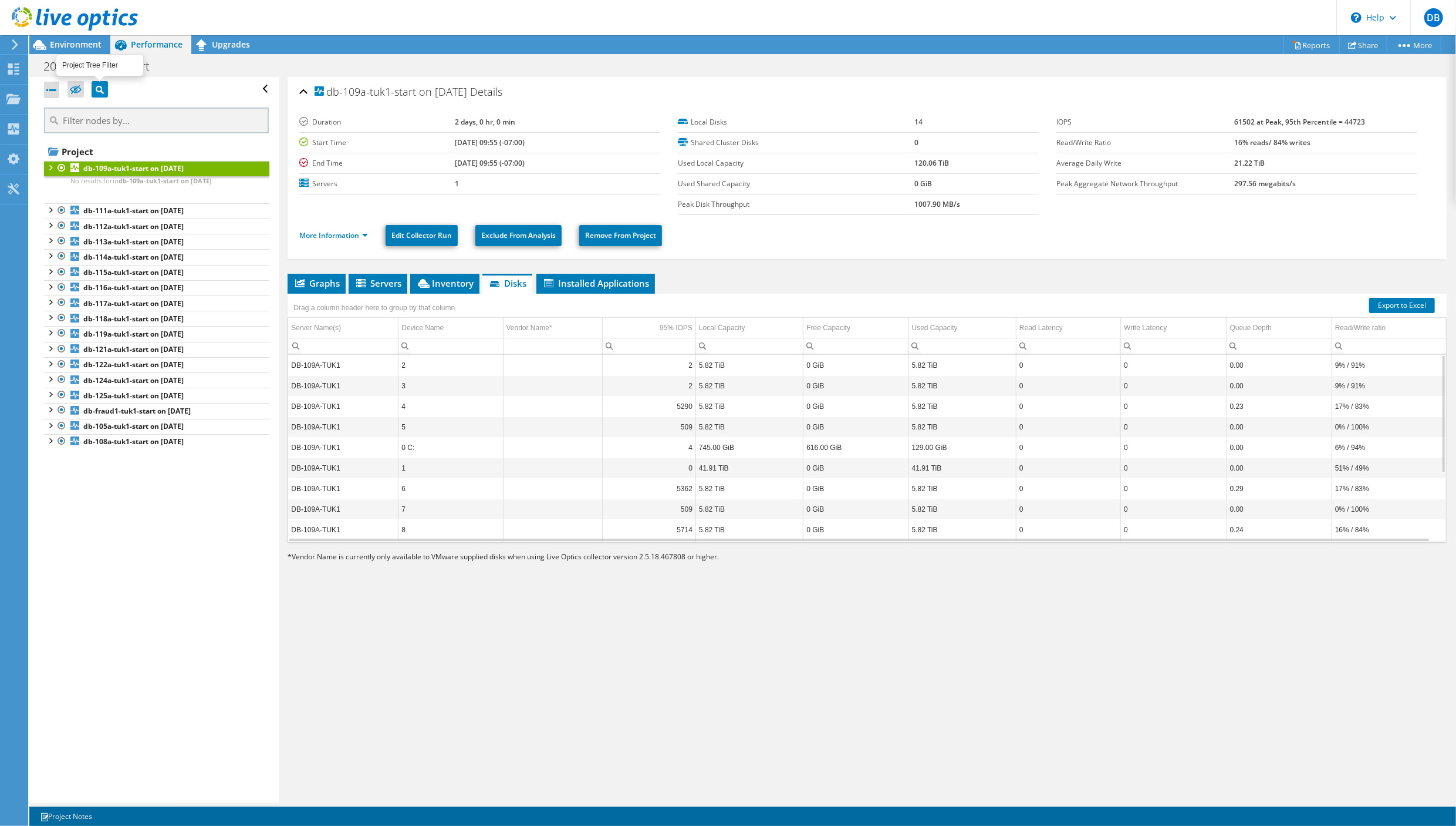
click at [97, 91] on icon at bounding box center [100, 90] width 8 height 8
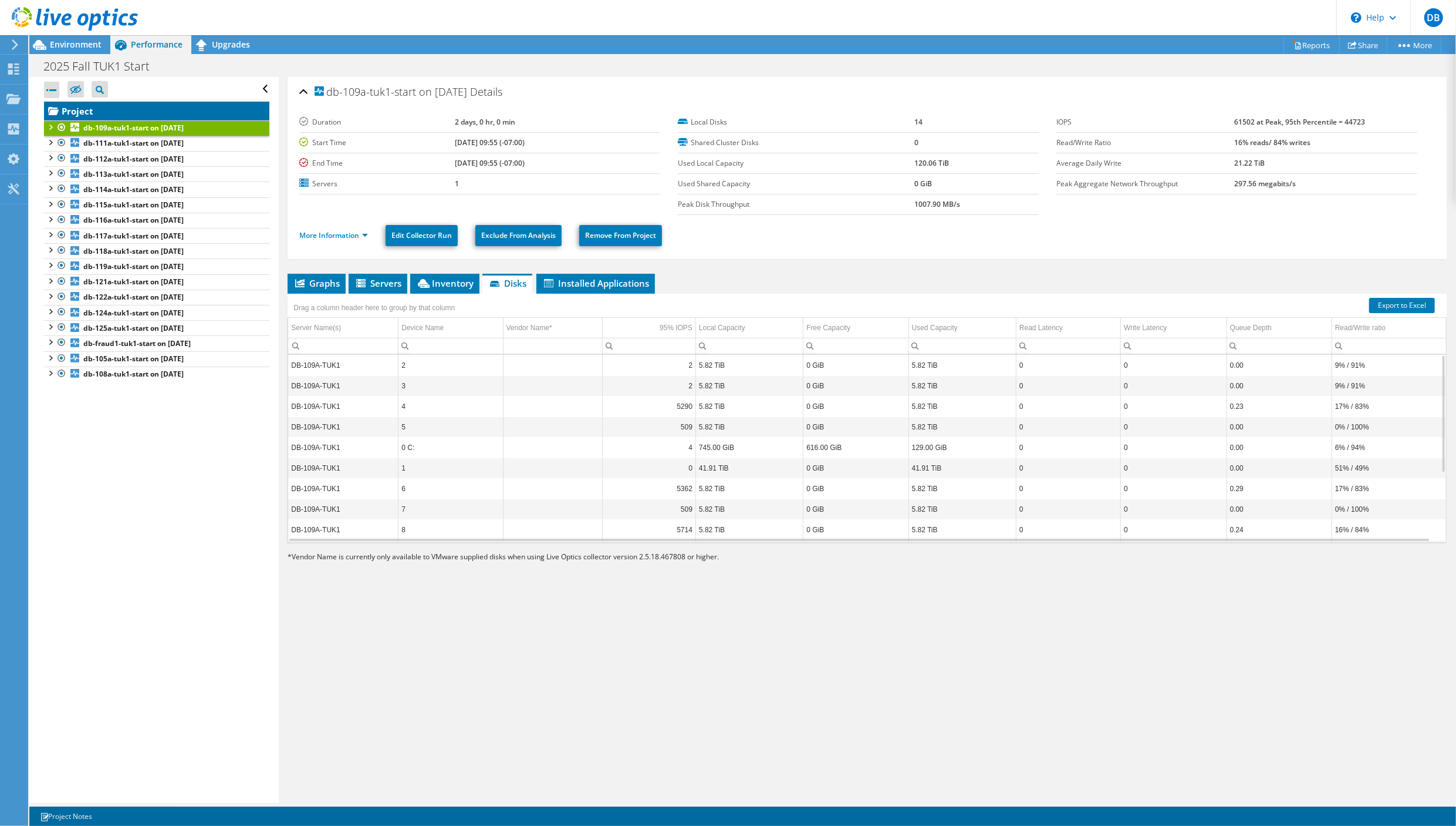
click at [80, 111] on link "Project" at bounding box center [157, 111] width 225 height 19
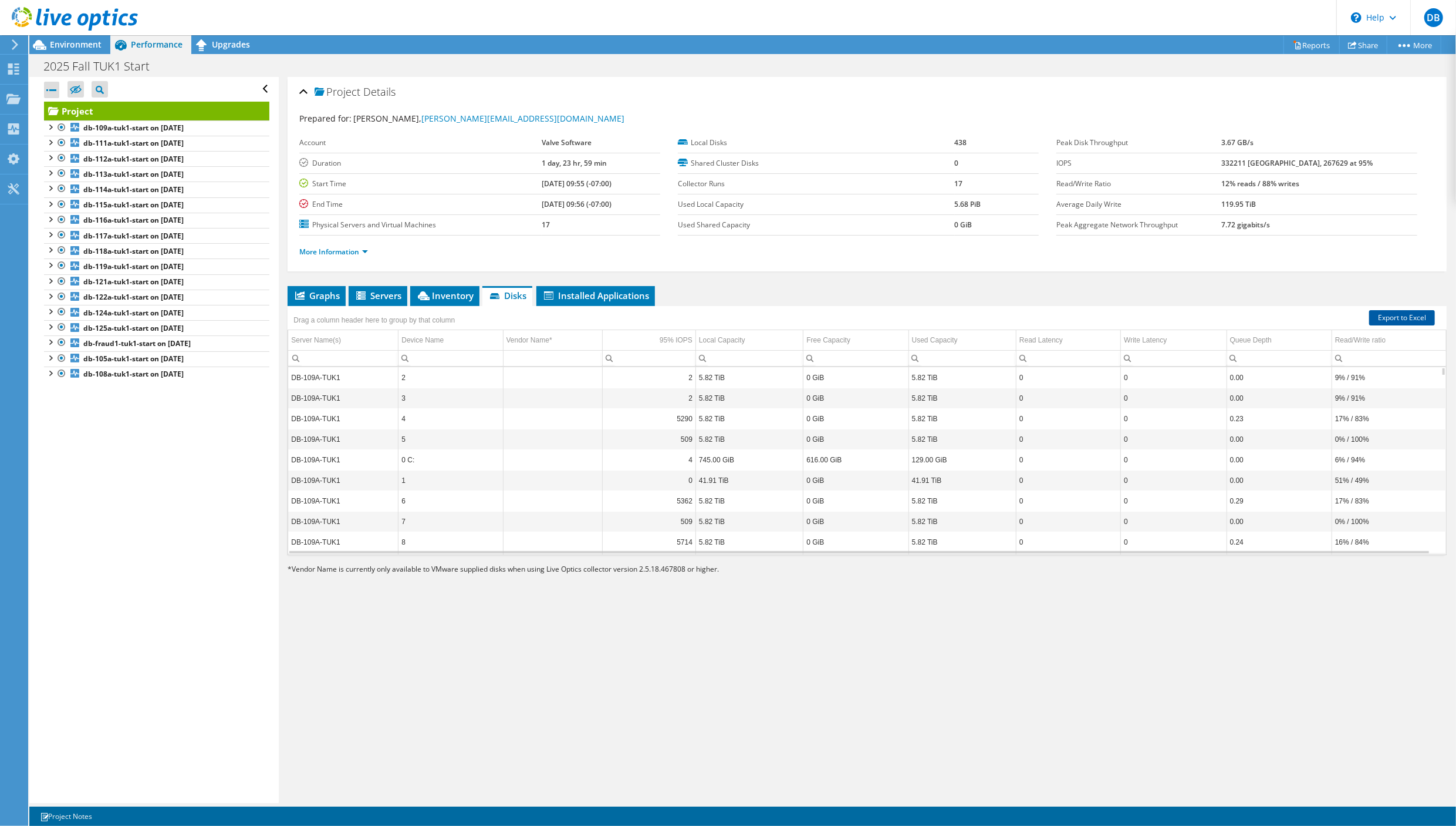
click at [1393, 313] on link "Export to Excel" at bounding box center [1402, 317] width 65 height 16
click at [866, 266] on div "More Information" at bounding box center [867, 252] width 1136 height 33
click at [70, 440] on div "Open All Close All Hide Excluded Nodes Project Tree Filter" at bounding box center [153, 440] width 249 height 726
click at [452, 292] on span "Inventory" at bounding box center [445, 295] width 57 height 11
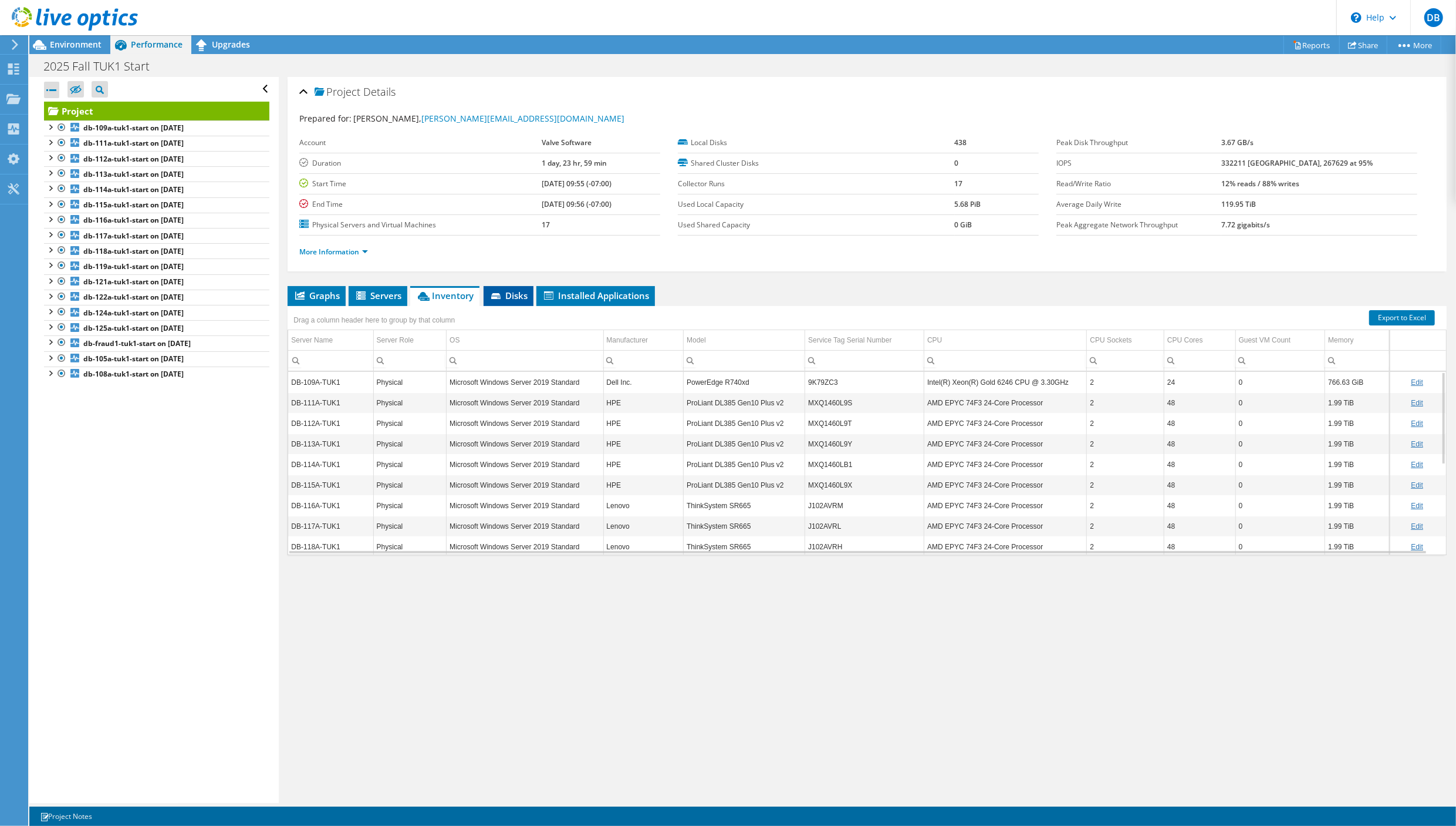
click at [515, 296] on span "Disks" at bounding box center [508, 295] width 38 height 11
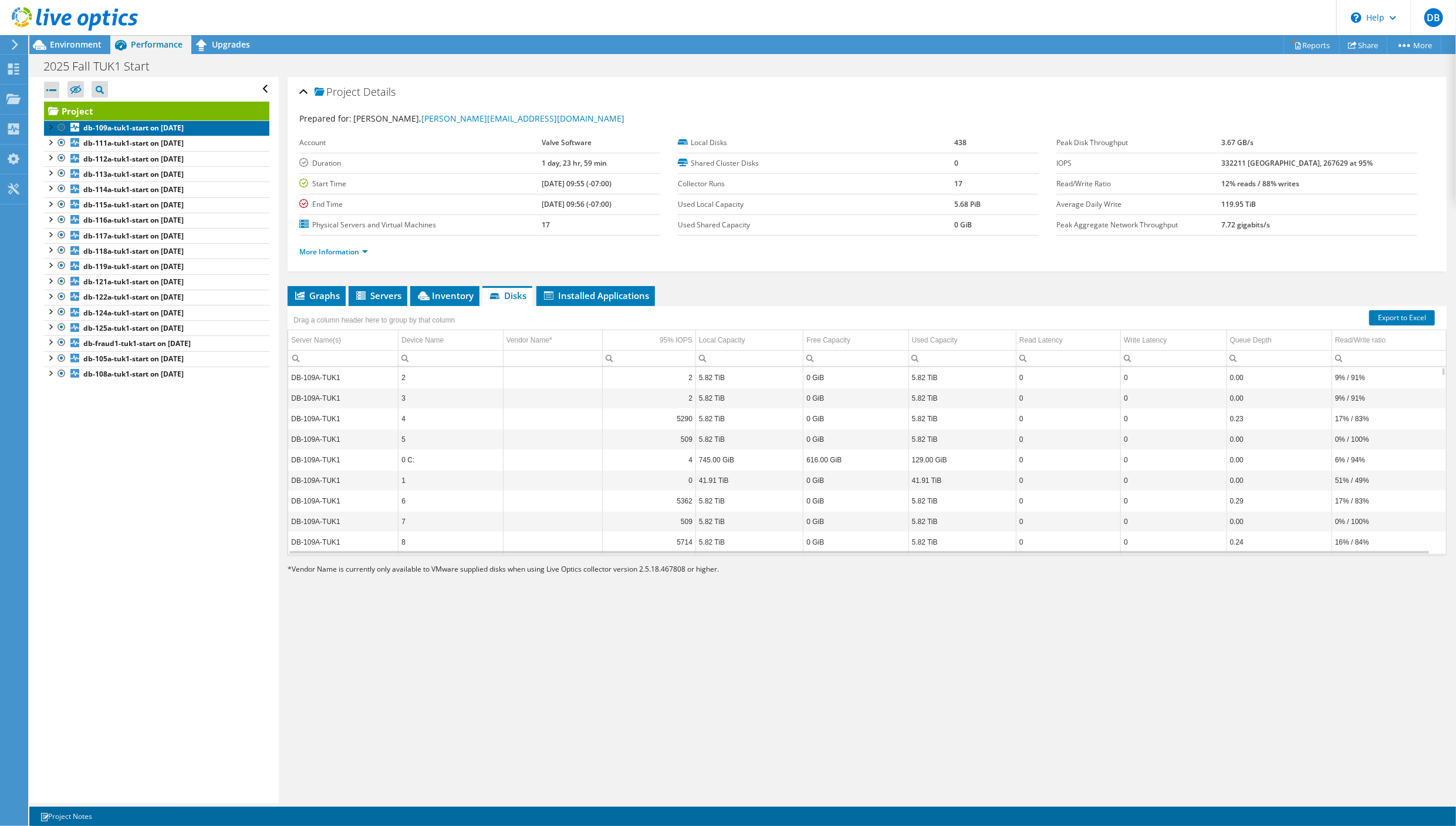
click at [94, 128] on b "db-109a-tuk1-start on [DATE]" at bounding box center [133, 128] width 101 height 10
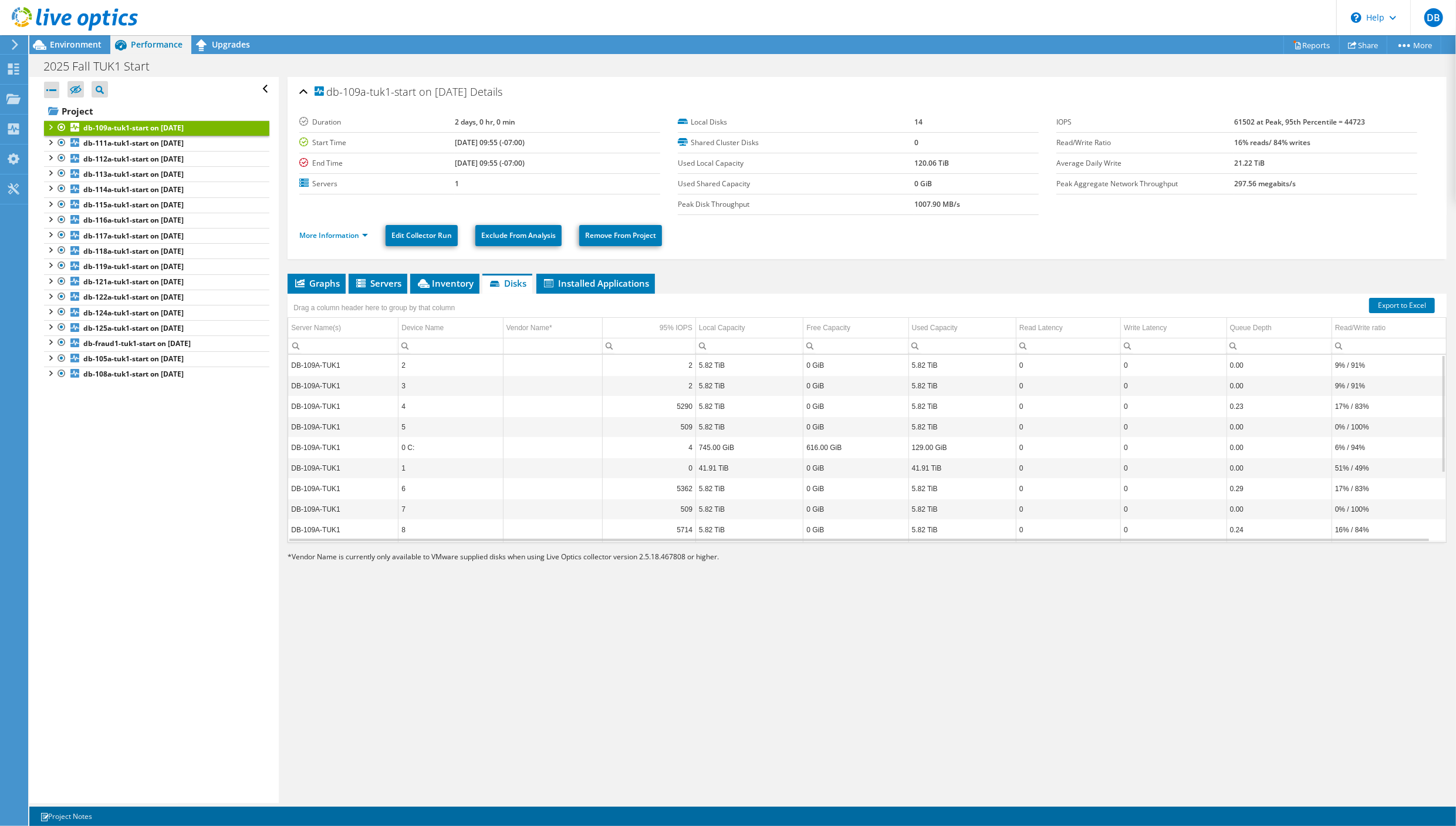
click at [48, 771] on div "Open All Close All Hide Excluded Nodes Project Tree Filter" at bounding box center [153, 440] width 249 height 726
click at [87, 363] on b "db-105a-tuk1-start on [DATE]" at bounding box center [133, 358] width 101 height 10
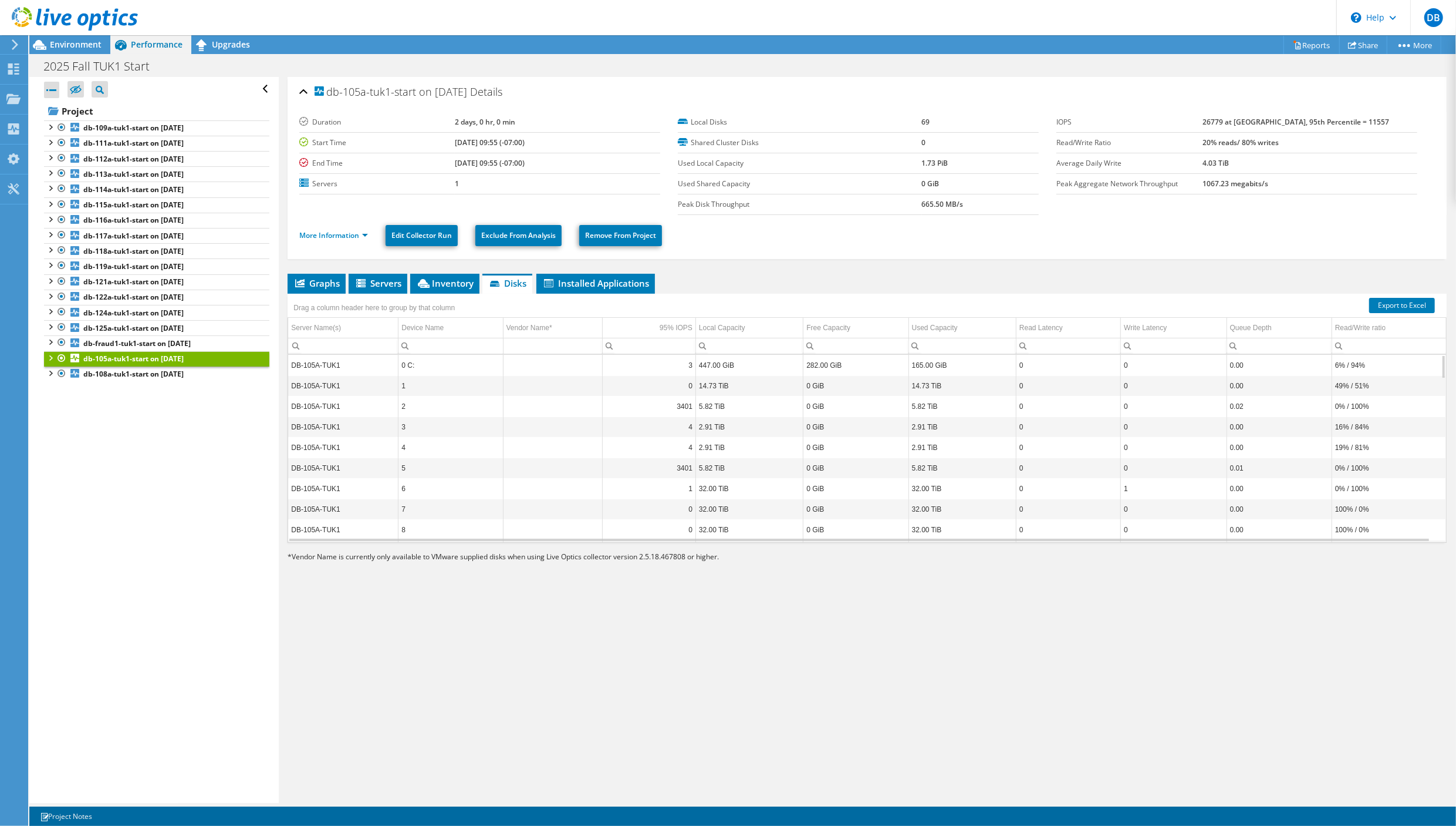
click at [736, 367] on td "447.00 GiB" at bounding box center [749, 365] width 107 height 20
click at [316, 384] on td "DB-105A-TUK1" at bounding box center [343, 386] width 110 height 20
click at [308, 409] on td "DB-105A-TUK1" at bounding box center [343, 406] width 110 height 20
drag, startPoint x: 1430, startPoint y: 365, endPoint x: 1431, endPoint y: 350, distance: 15.0
click at [1431, 350] on body "DB End User [PERSON_NAME] [PERSON_NAME][EMAIL_ADDRESS][DOMAIN_NAME] Valve Softw…" at bounding box center [728, 413] width 1456 height 826
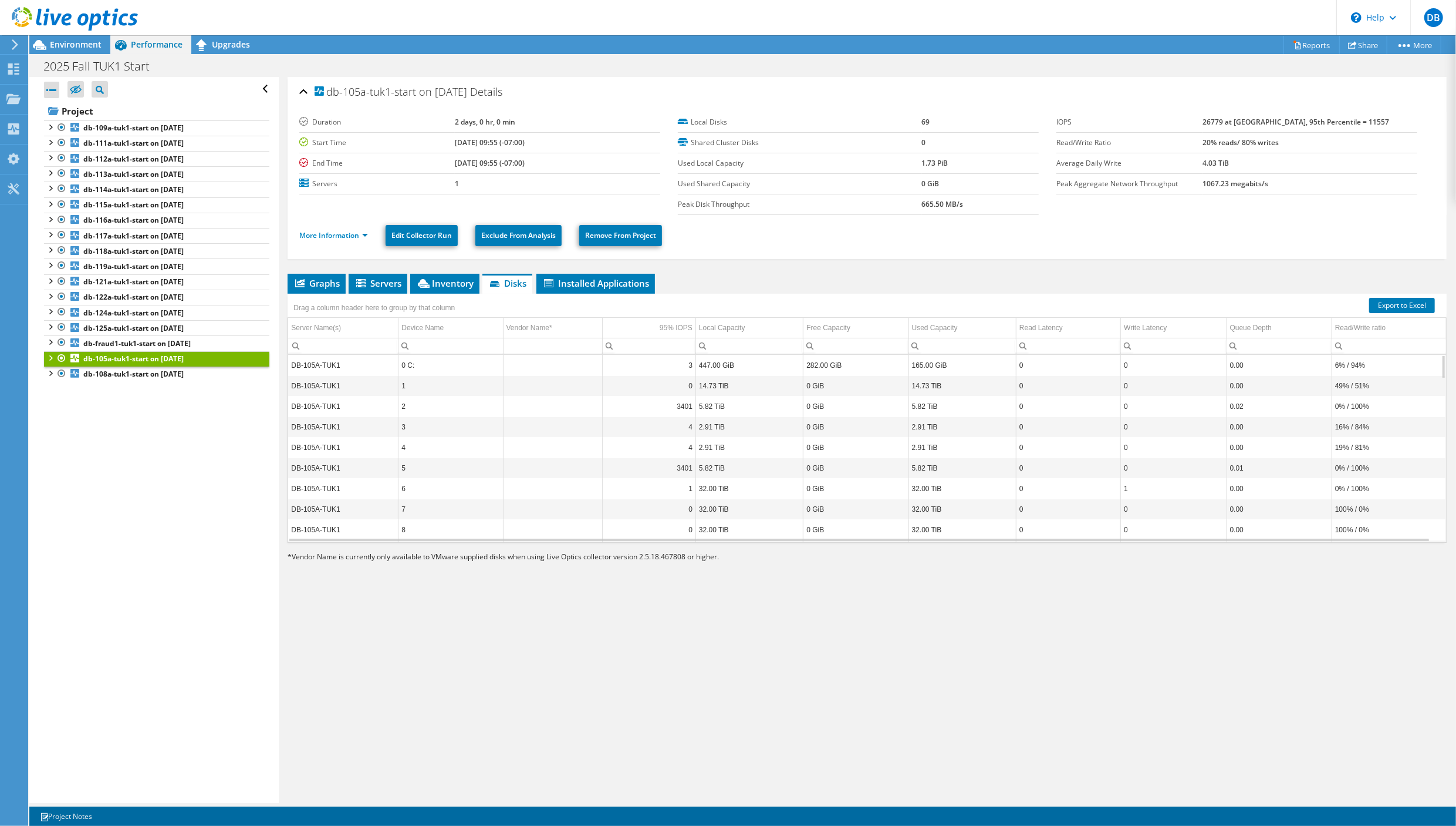
click at [311, 384] on td "DB-105A-TUK1" at bounding box center [343, 386] width 110 height 20
drag, startPoint x: 1433, startPoint y: 365, endPoint x: 1428, endPoint y: 542, distance: 177.1
click at [1428, 542] on body "DB End User [PERSON_NAME] [PERSON_NAME][EMAIL_ADDRESS][DOMAIN_NAME] Valve Softw…" at bounding box center [728, 413] width 1456 height 826
click at [89, 436] on div "Open All Close All Hide Excluded Nodes Project Tree Filter" at bounding box center [153, 440] width 249 height 726
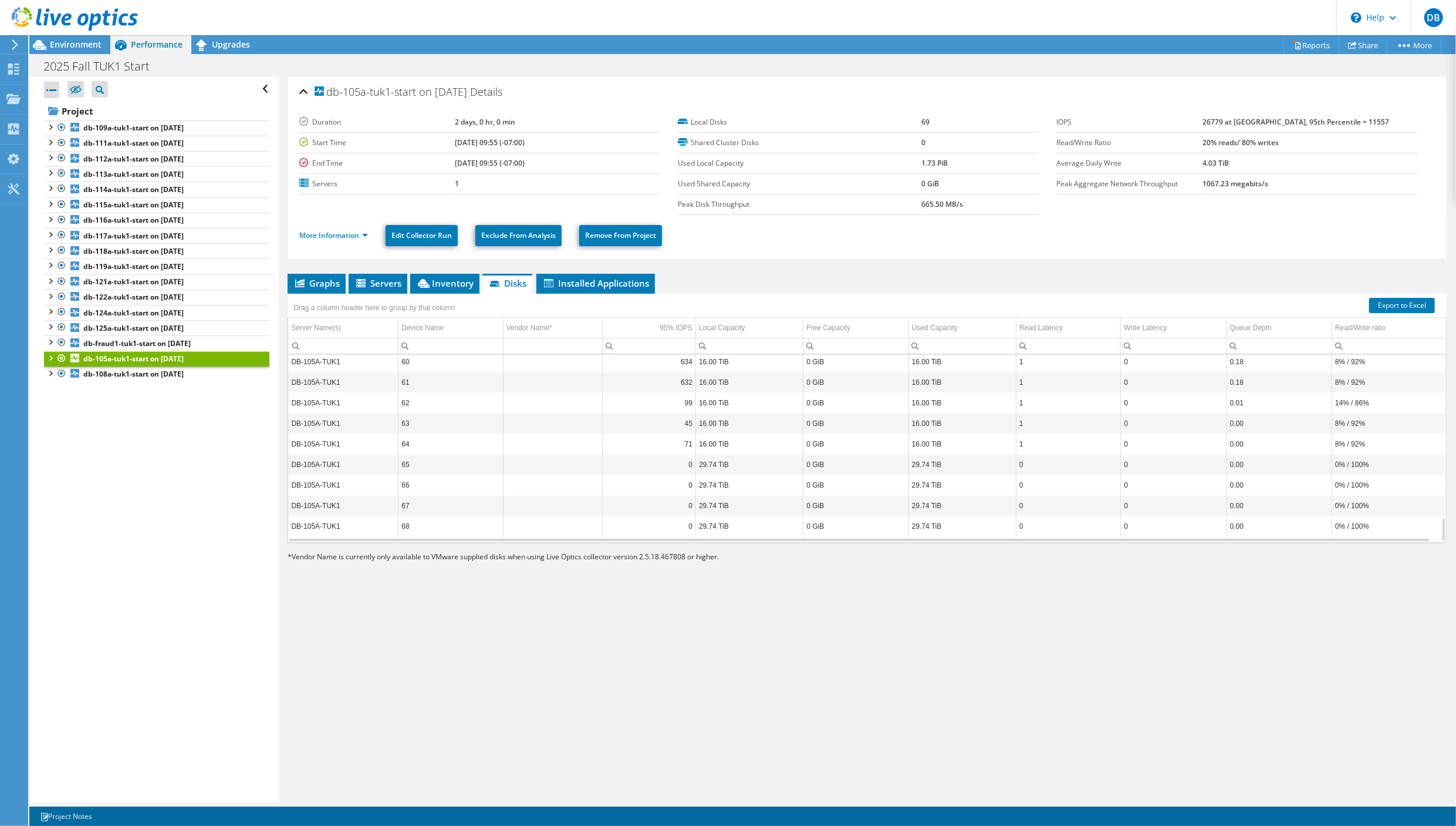
click at [50, 360] on div at bounding box center [49, 357] width 11 height 11
click at [59, 388] on div at bounding box center [55, 384] width 11 height 11
click at [63, 404] on div at bounding box center [61, 399] width 11 height 11
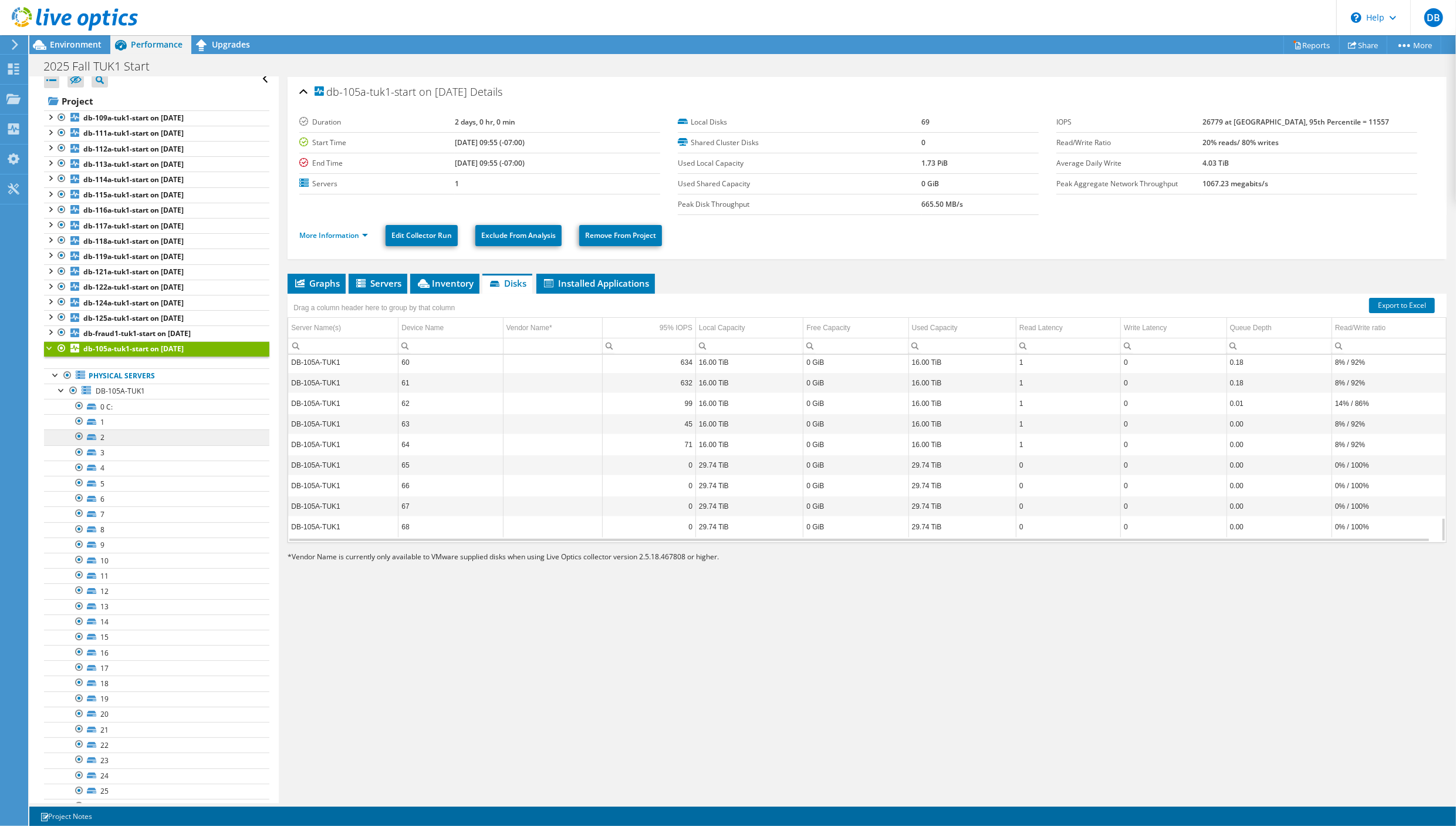
scroll to position [0, 0]
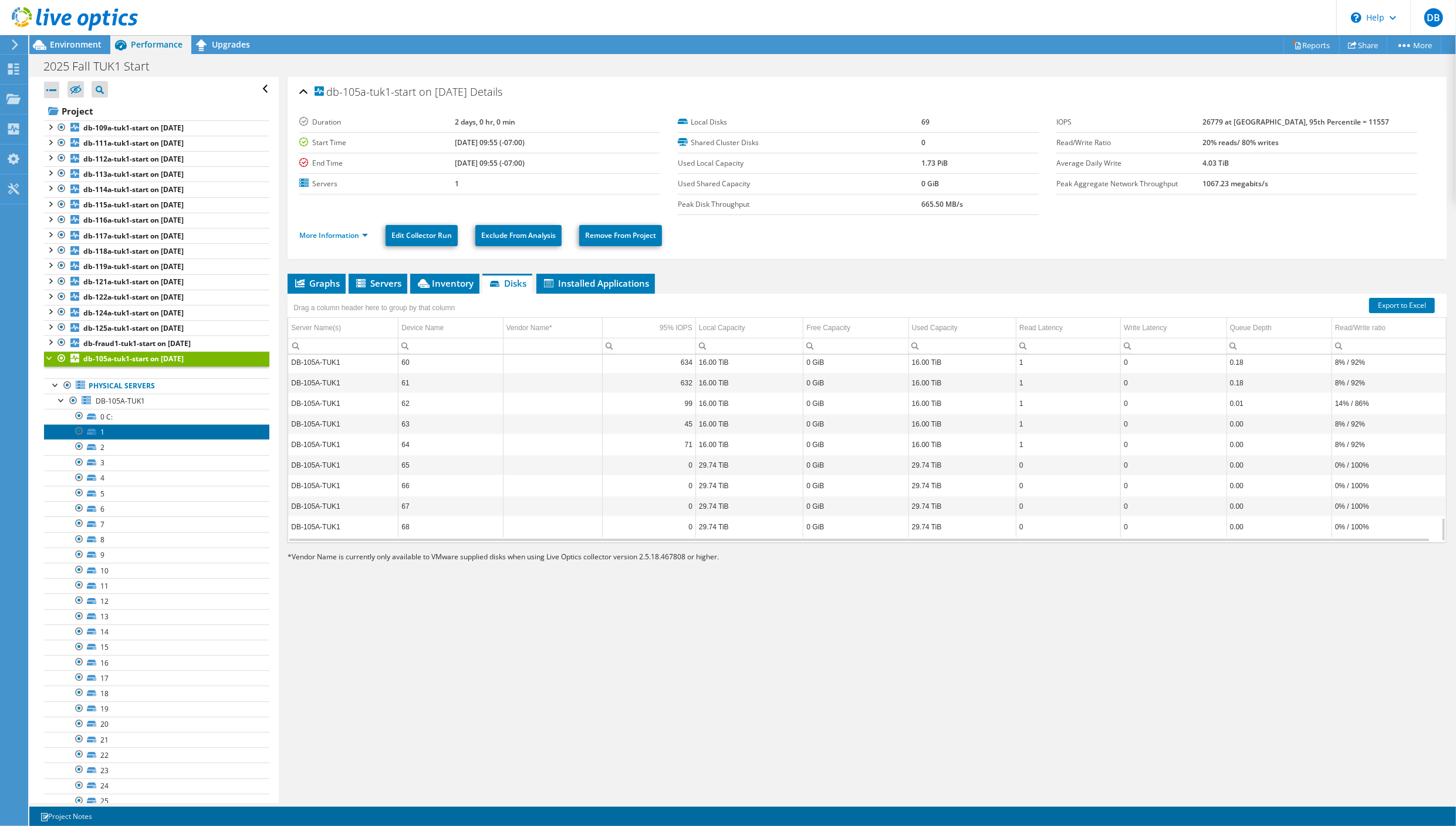
click at [111, 434] on link "1" at bounding box center [157, 432] width 225 height 16
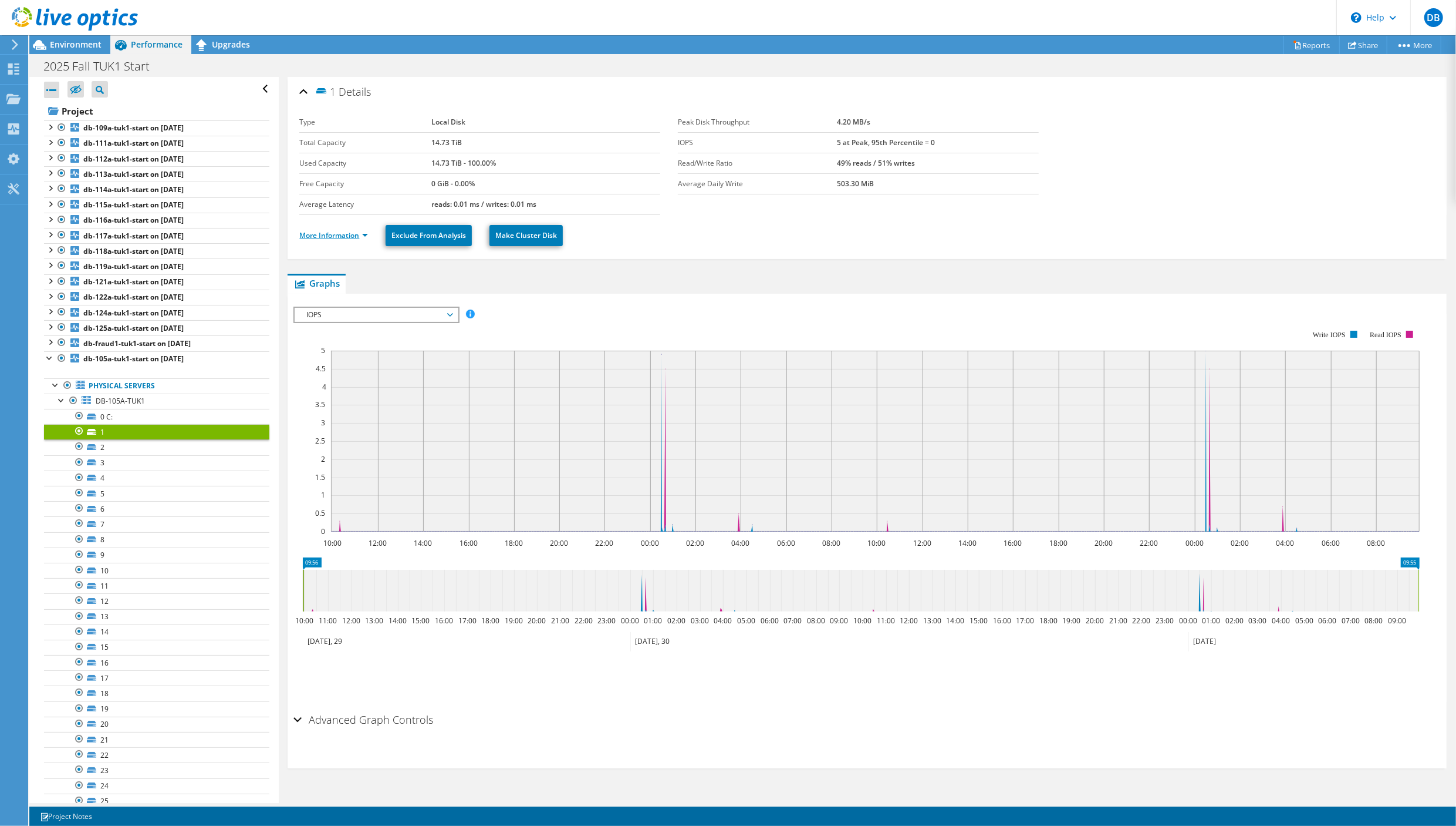
click at [368, 231] on link "More Information" at bounding box center [333, 235] width 69 height 10
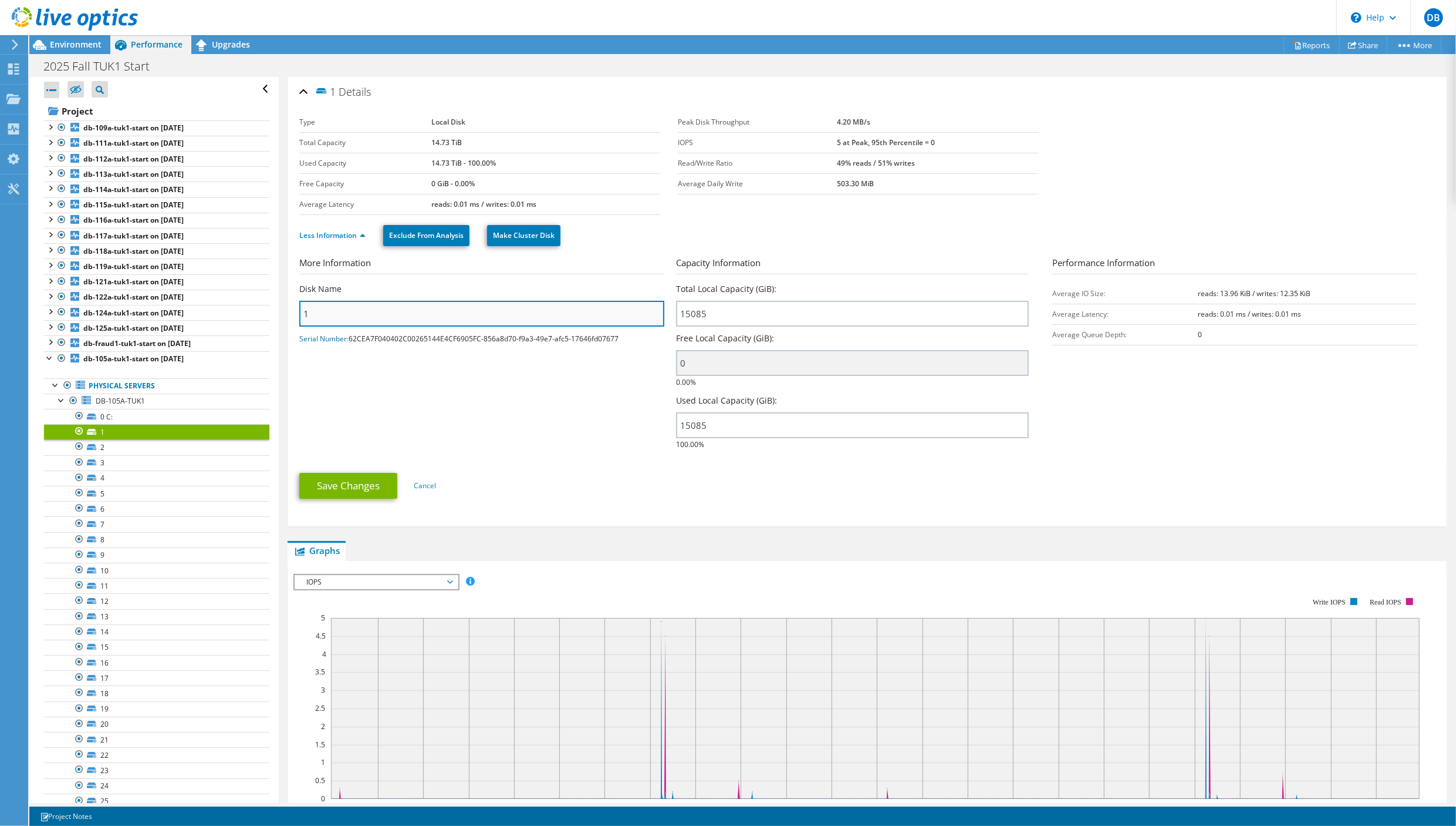
click at [339, 322] on input "1" at bounding box center [481, 313] width 365 height 26
click at [740, 482] on ul "Save Changes Cancel" at bounding box center [867, 484] width 1136 height 29
click at [517, 463] on div "Save Changes Cancel" at bounding box center [867, 486] width 1136 height 46
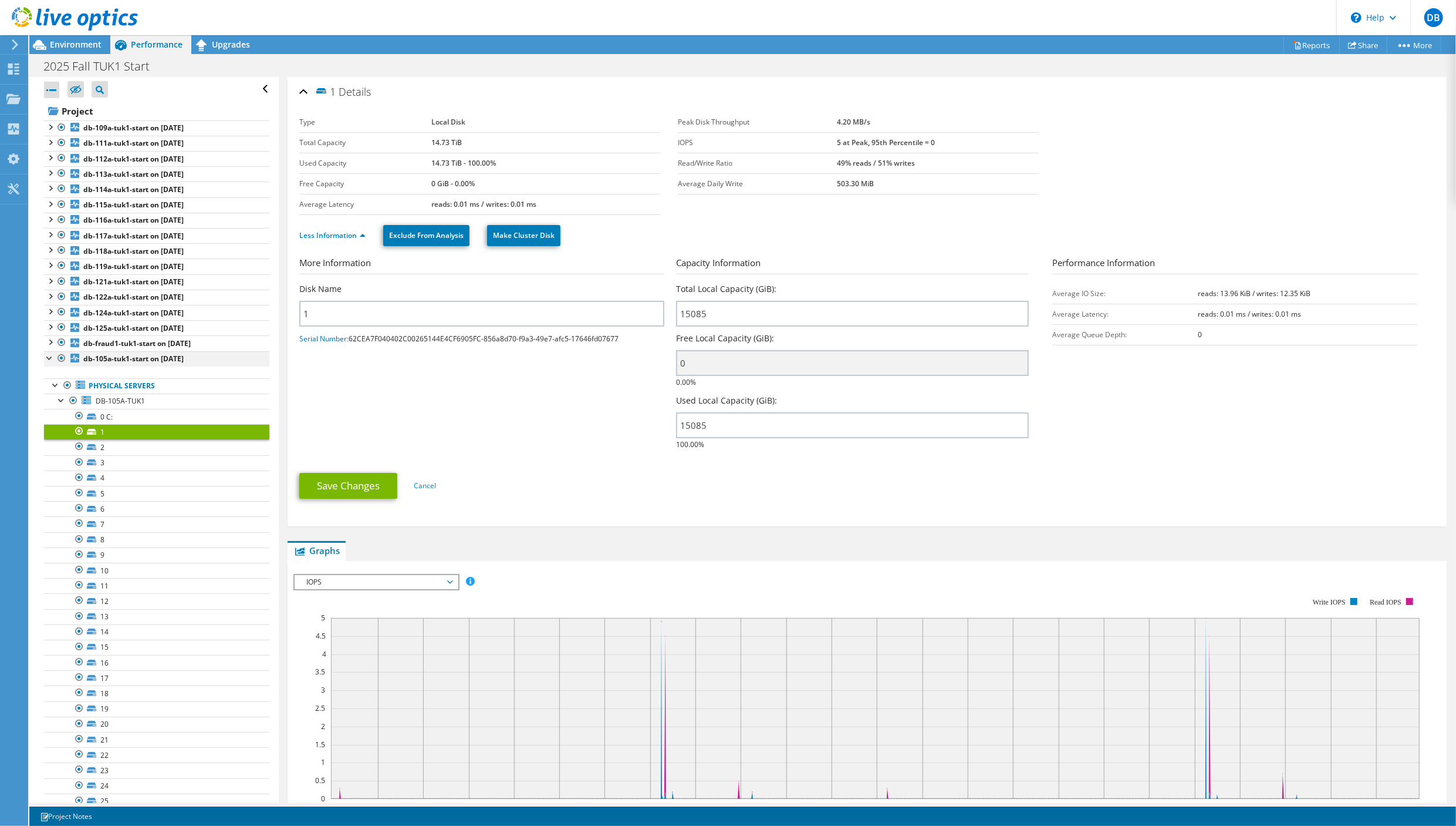
click at [50, 361] on div at bounding box center [49, 357] width 11 height 11
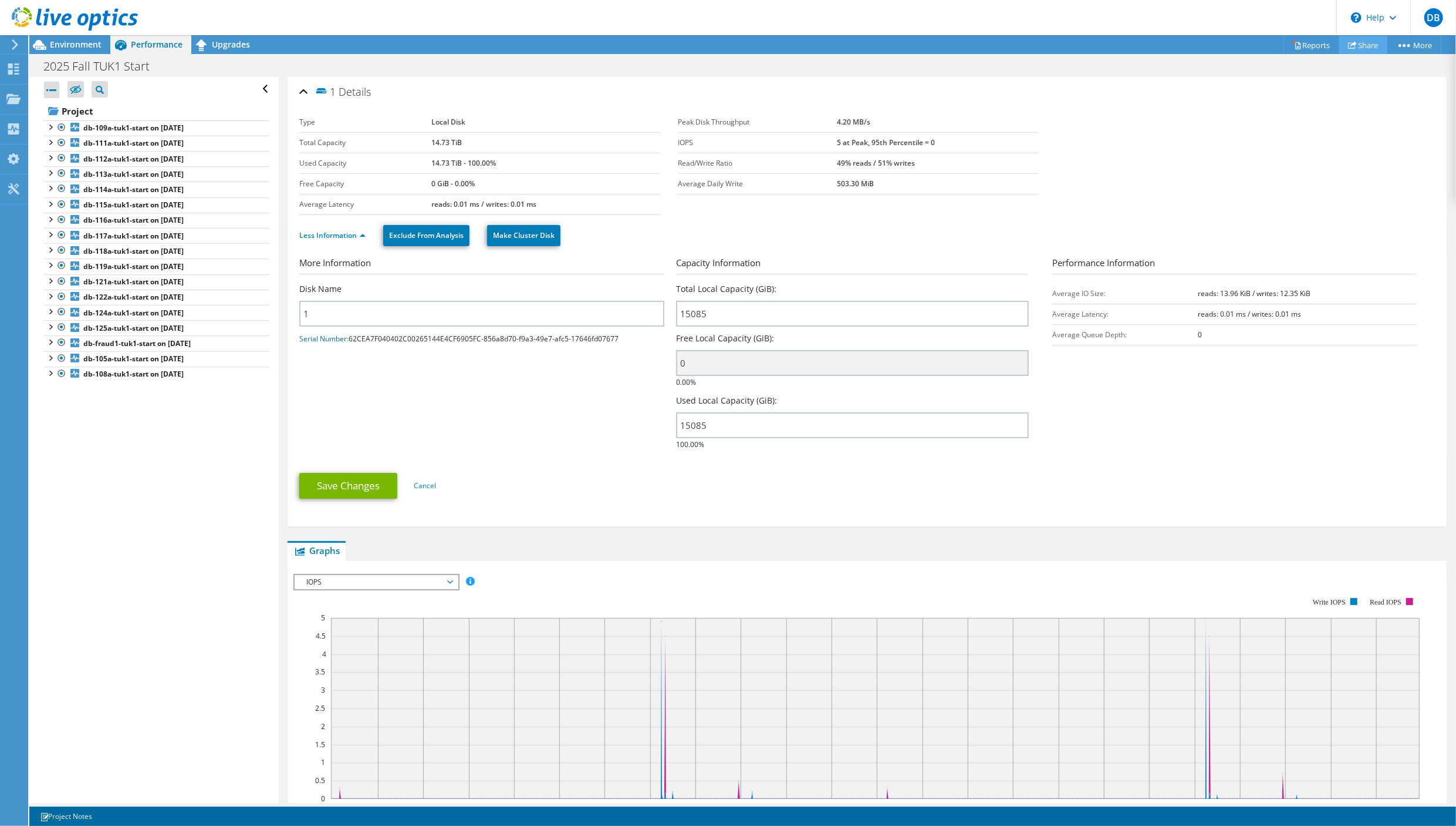
click at [1355, 48] on link "Share" at bounding box center [1363, 45] width 48 height 18
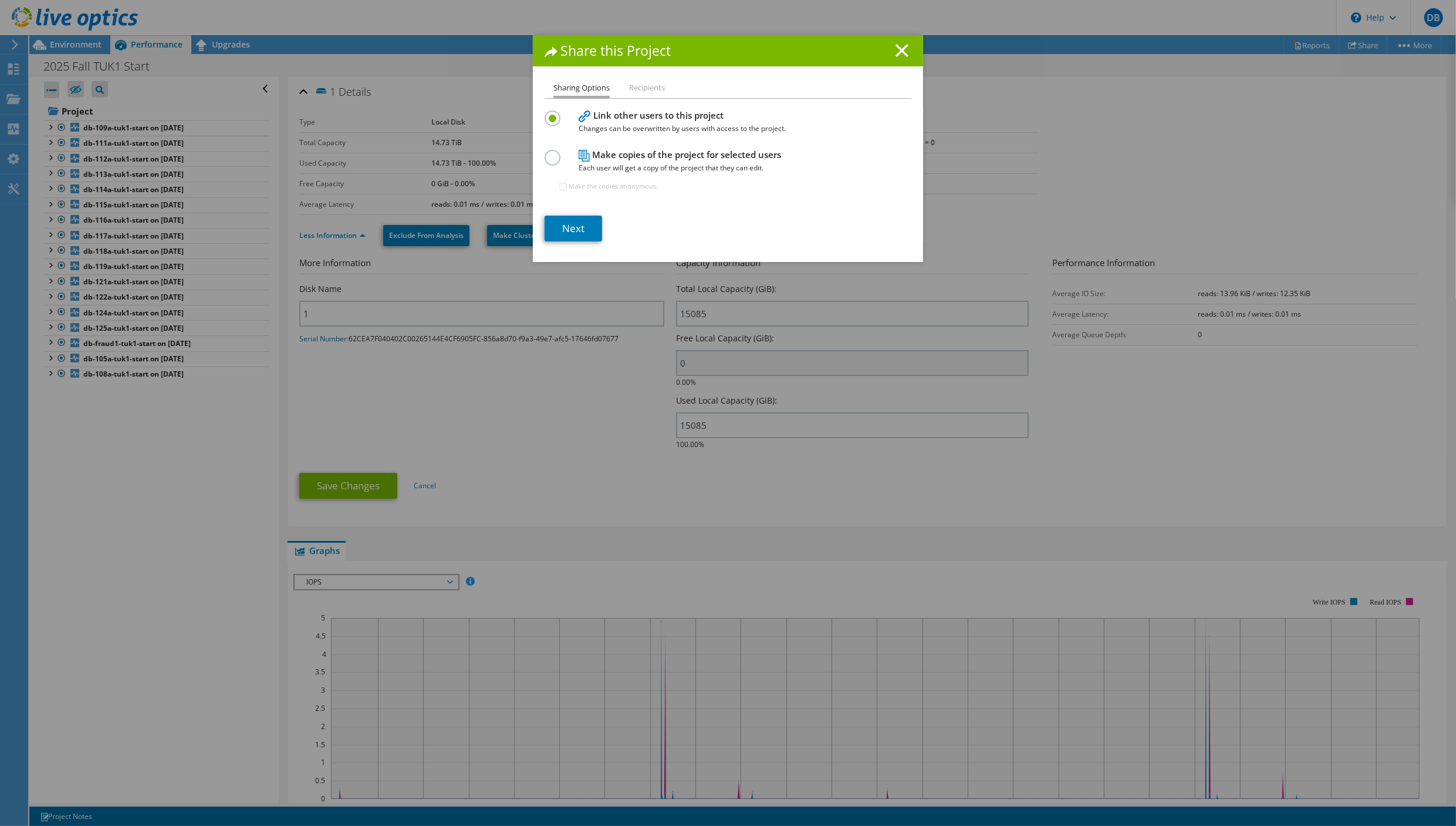
click at [545, 153] on label at bounding box center [555, 151] width 20 height 3
click at [0, 0] on input "radio" at bounding box center [0, 0] width 0 height 0
click at [655, 85] on li "Recipients" at bounding box center [647, 88] width 36 height 15
click at [574, 224] on link "Next" at bounding box center [573, 228] width 57 height 26
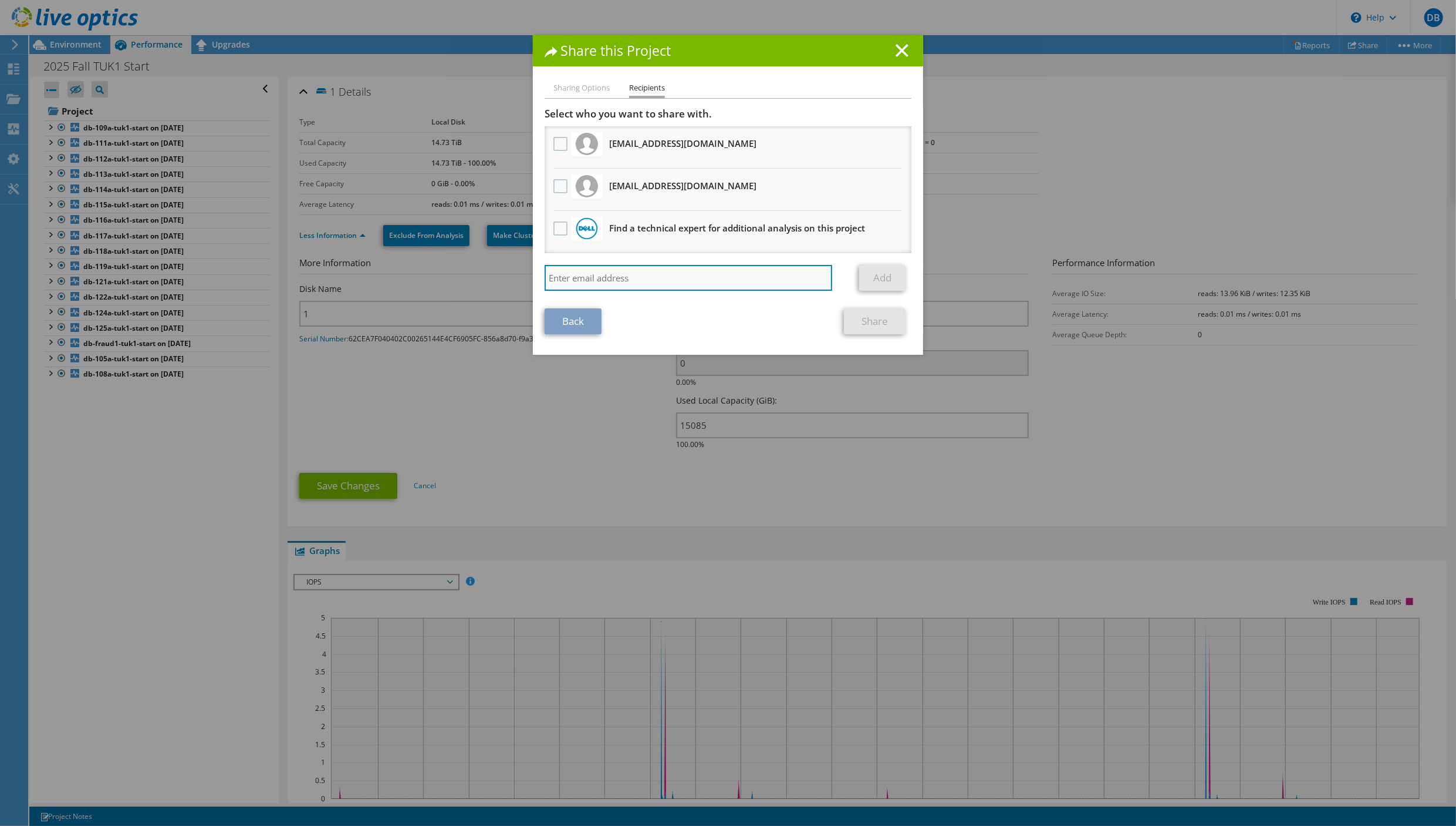
click at [592, 277] on input "search" at bounding box center [689, 278] width 288 height 26
type input "[EMAIL_ADDRESS][DOMAIN_NAME]"
click at [880, 274] on link "Add" at bounding box center [882, 278] width 47 height 26
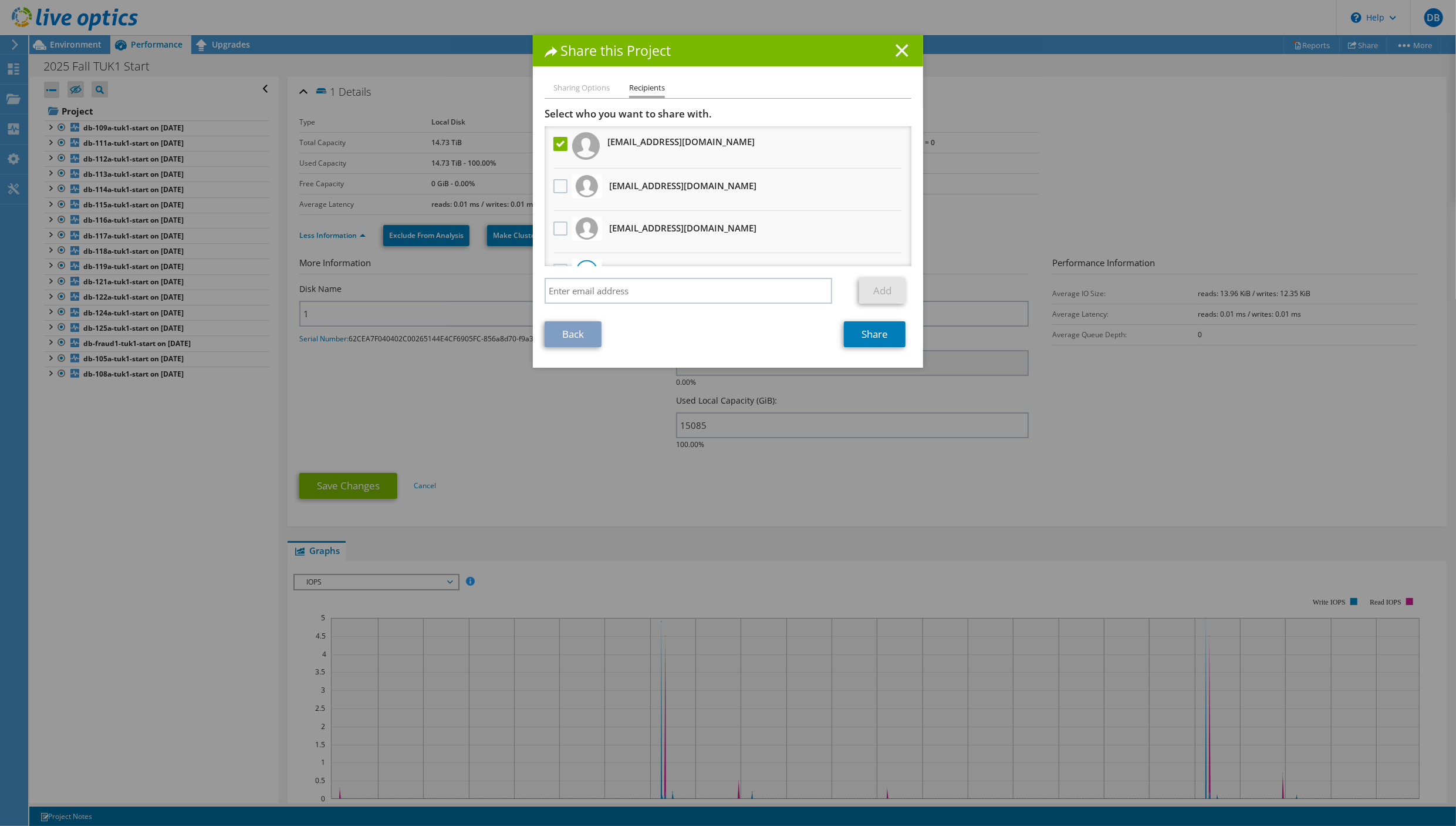
click at [896, 45] on icon at bounding box center [902, 50] width 13 height 13
